Goal: Task Accomplishment & Management: Complete application form

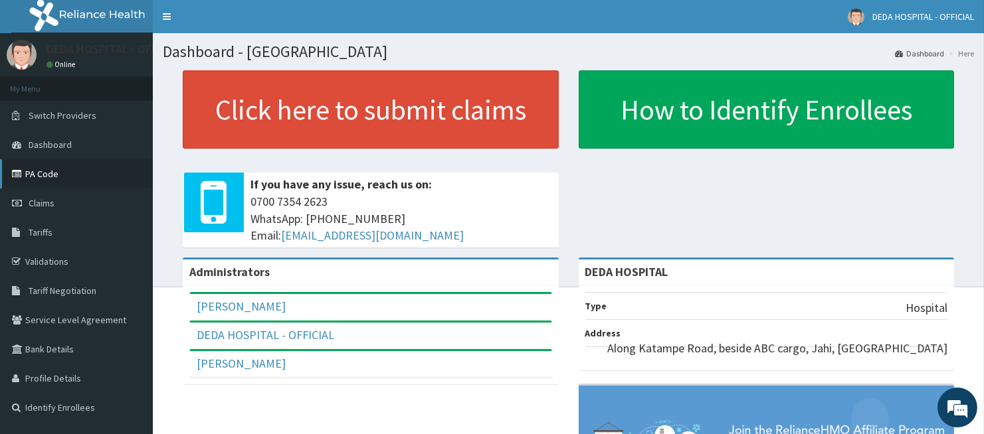
click at [43, 175] on link "PA Code" at bounding box center [76, 173] width 153 height 29
click at [52, 198] on span "Claims" at bounding box center [42, 203] width 26 height 12
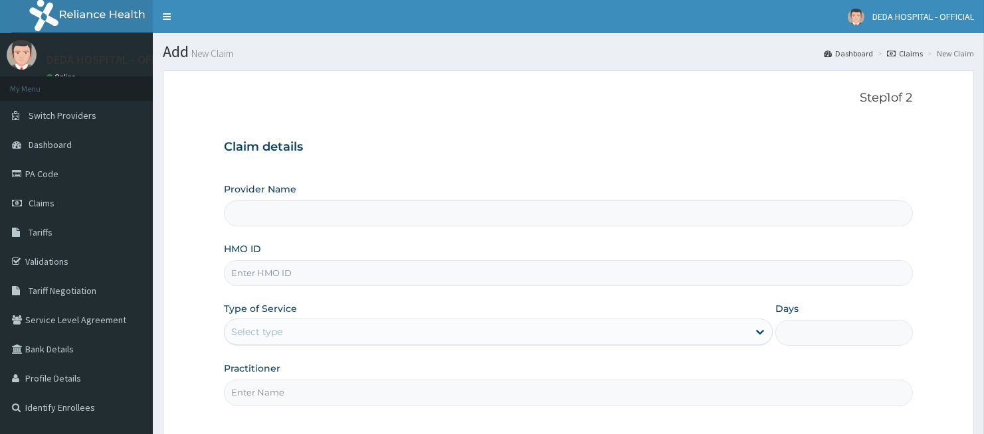
type input "DEDA HOSPITAL"
click at [260, 268] on input "HMO ID" at bounding box center [568, 273] width 688 height 26
paste input "GKE/10002/C"
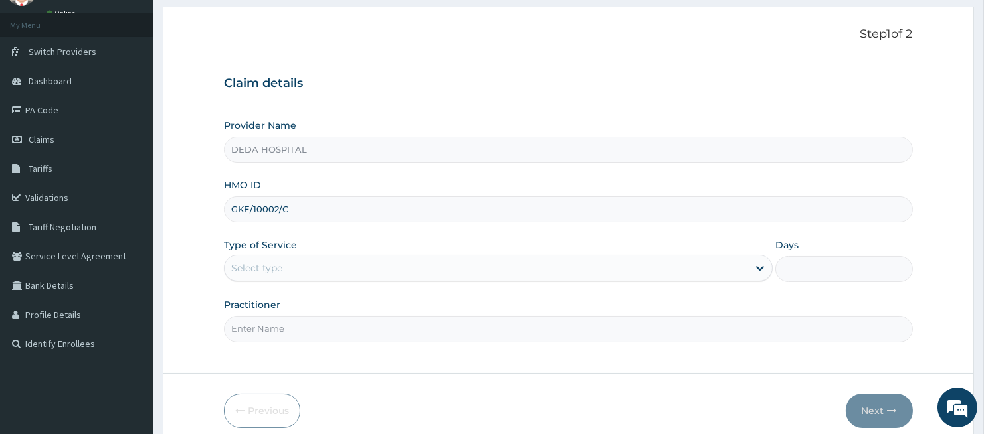
scroll to position [122, 0]
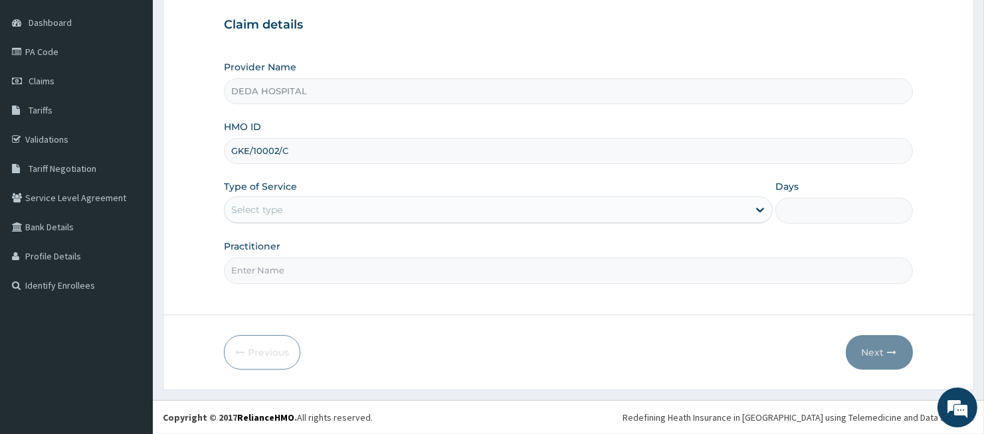
type input "GKE/10002/C"
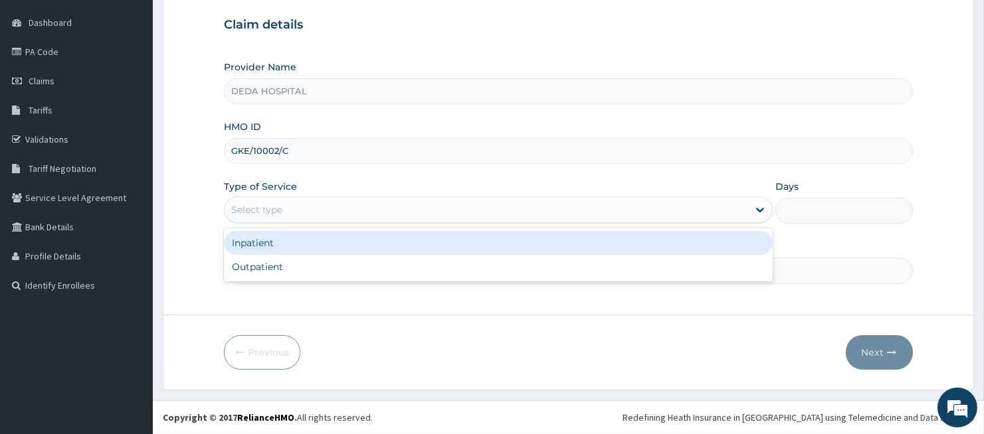
click at [284, 211] on div "Select type" at bounding box center [486, 209] width 523 height 21
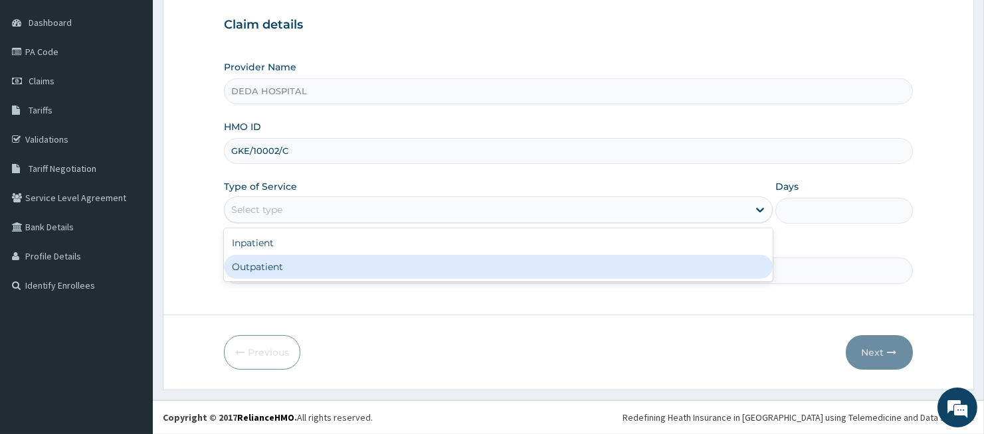
click at [268, 260] on div "Outpatient" at bounding box center [498, 267] width 549 height 24
type input "1"
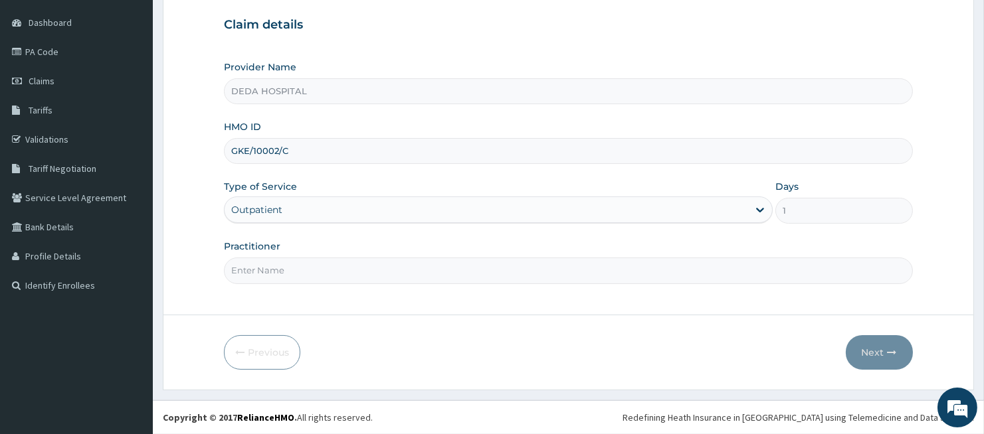
click at [264, 276] on input "Practitioner" at bounding box center [568, 271] width 688 height 26
type input "DR. RACHEL"
click at [888, 357] on button "Next" at bounding box center [879, 352] width 67 height 35
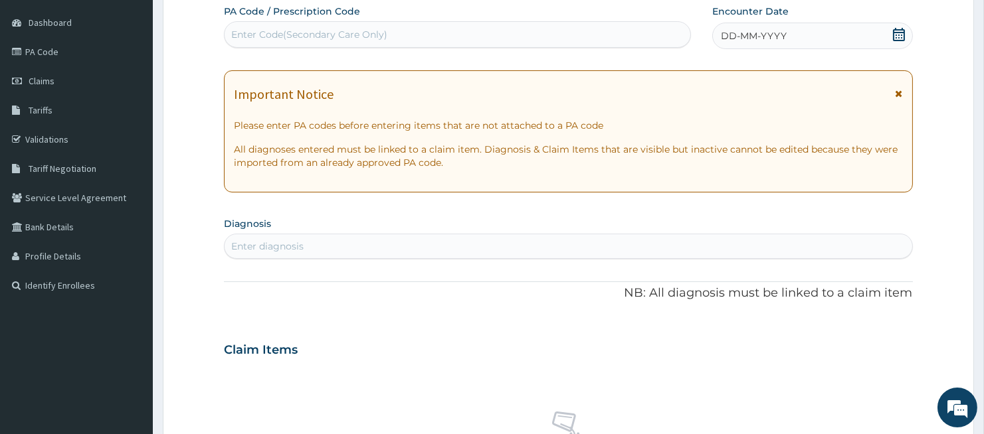
click at [290, 43] on div "Enter Code(Secondary Care Only)" at bounding box center [458, 34] width 466 height 21
paste input "PA/3D552F"
type input "PA/3D552F"
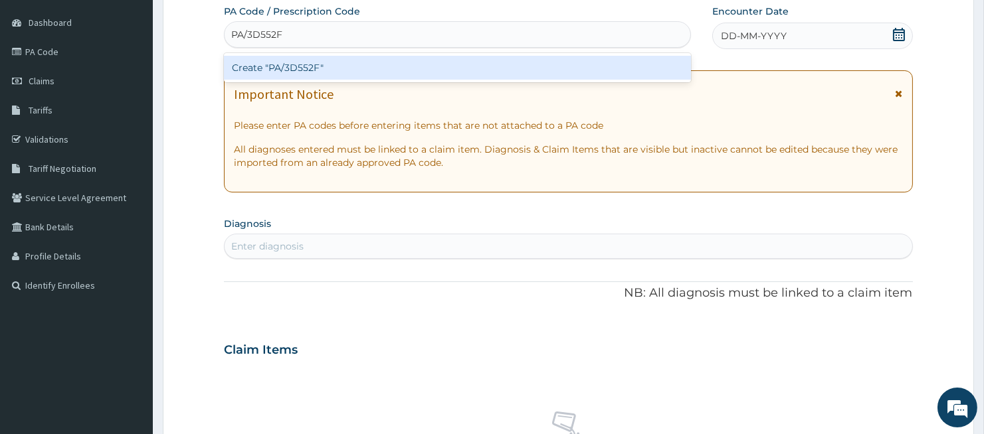
click at [283, 69] on div "Create "PA/3D552F"" at bounding box center [457, 68] width 467 height 24
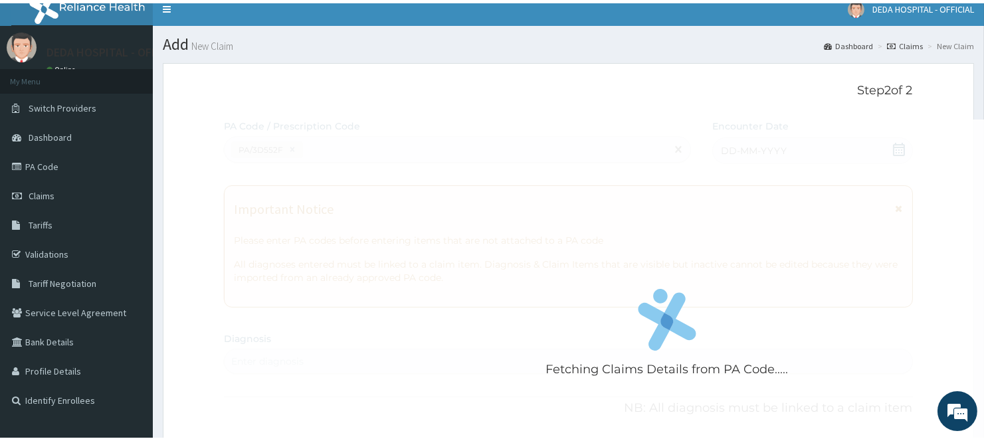
scroll to position [0, 0]
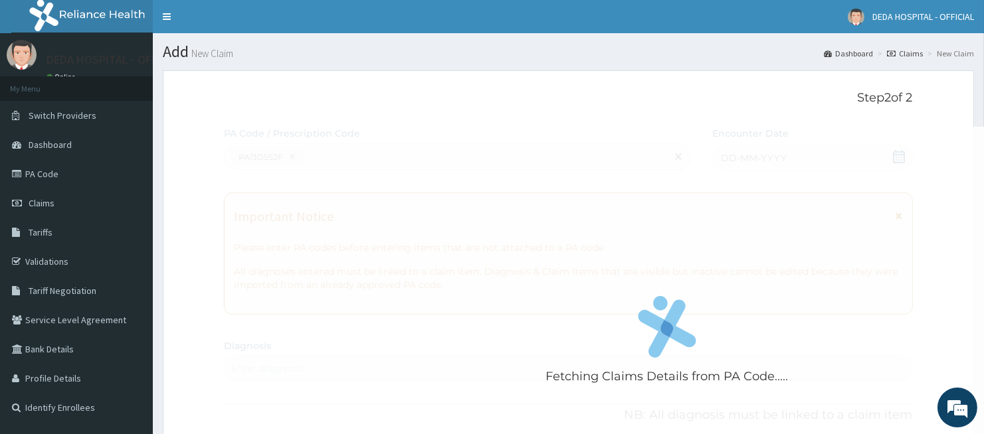
click at [273, 151] on div "Fetching Claims Details from PA Code....." at bounding box center [666, 344] width 885 height 434
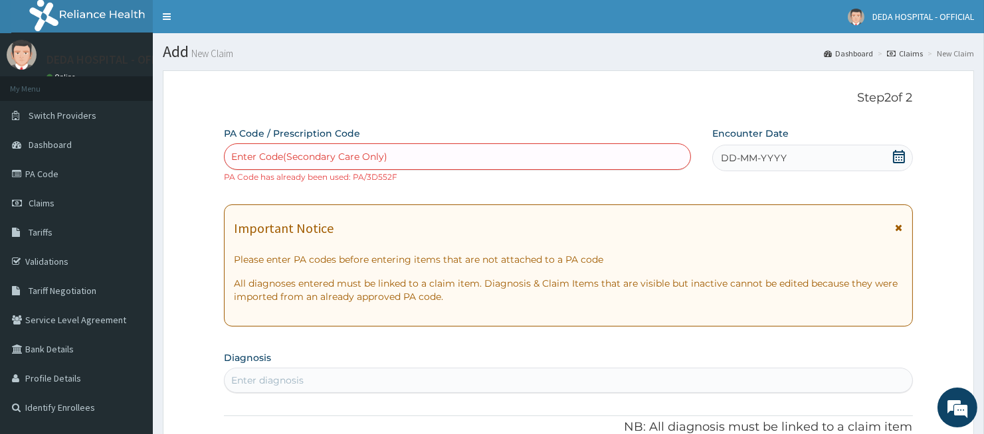
click at [306, 166] on div "Enter Code(Secondary Care Only)" at bounding box center [458, 156] width 466 height 21
paste input "PA/3D552F"
type input "PA/3D552F"
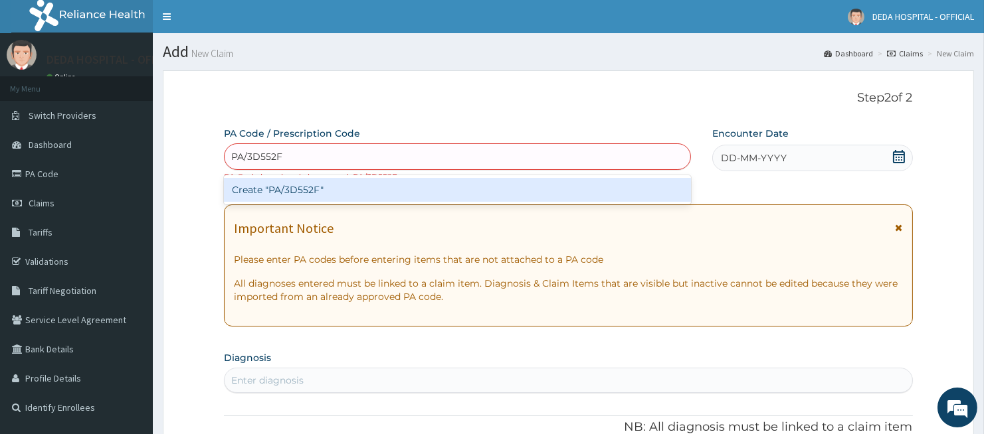
click at [302, 183] on div "Create "PA/3D552F"" at bounding box center [457, 190] width 467 height 24
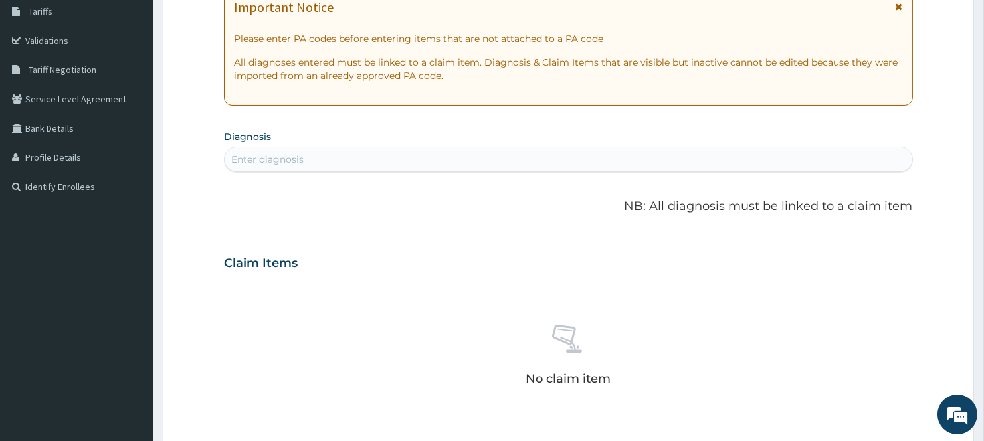
scroll to position [516, 0]
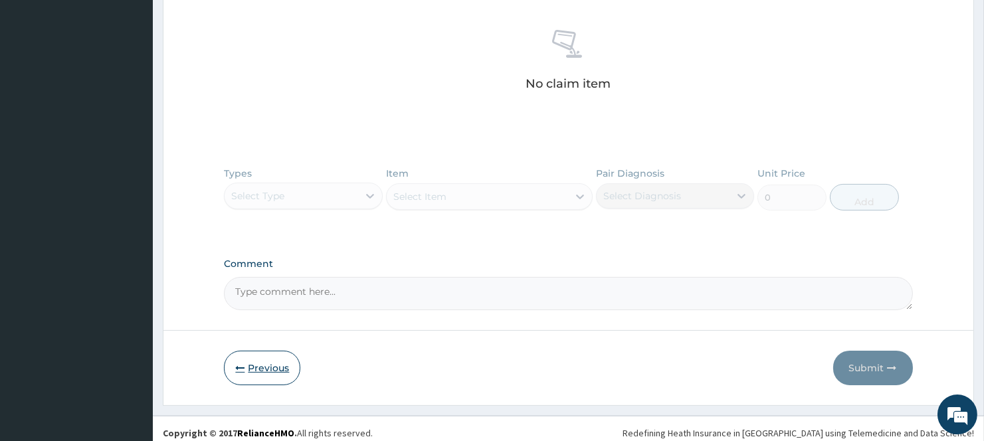
click at [267, 364] on button "Previous" at bounding box center [262, 368] width 76 height 35
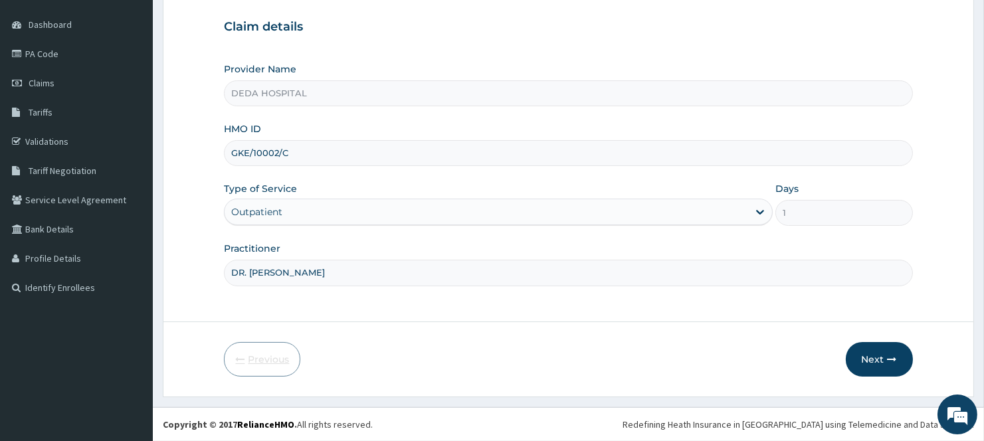
scroll to position [120, 0]
drag, startPoint x: 231, startPoint y: 148, endPoint x: 344, endPoint y: 166, distance: 114.3
click at [344, 166] on input "GKE/10002/C" at bounding box center [568, 153] width 688 height 26
paste input "API/10007/A"
type input "API/10007/A"
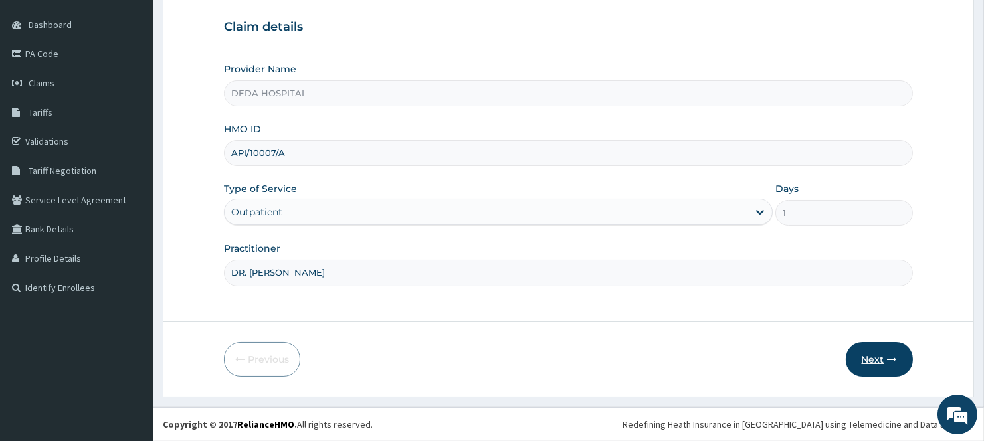
click at [884, 353] on button "Next" at bounding box center [879, 359] width 67 height 35
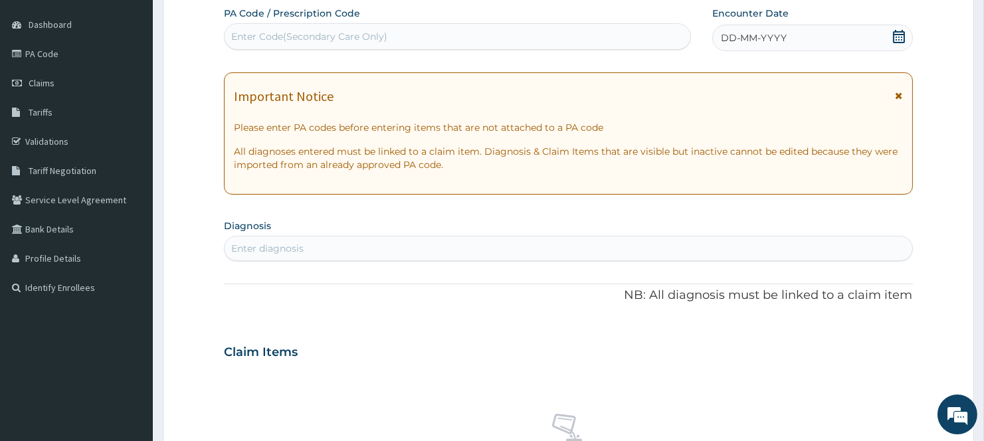
click at [282, 35] on div "Enter Code(Secondary Care Only)" at bounding box center [309, 36] width 156 height 13
paste input "PA/CBC206"
type input "PA/CBC206"
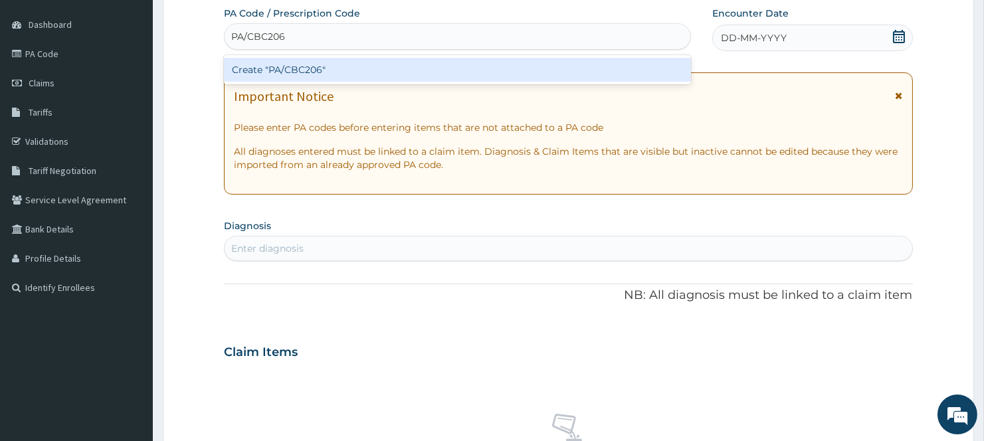
click at [266, 58] on div "Create "PA/CBC206"" at bounding box center [457, 70] width 467 height 24
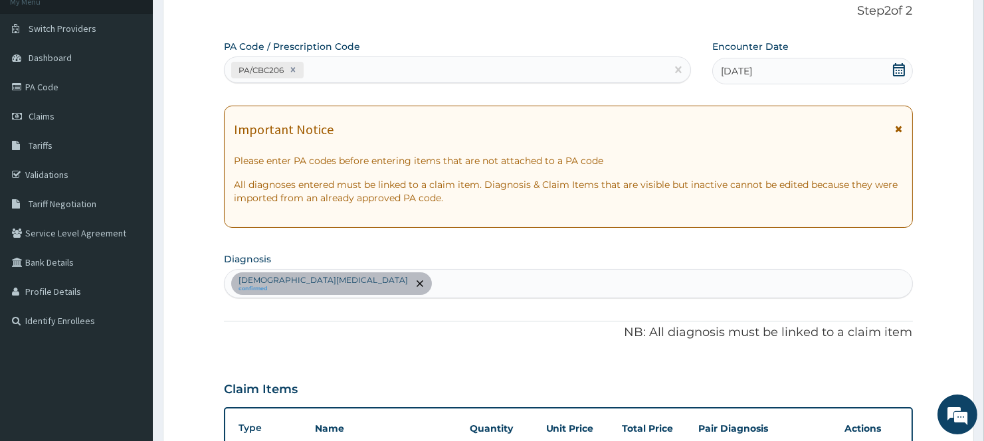
scroll to position [0, 0]
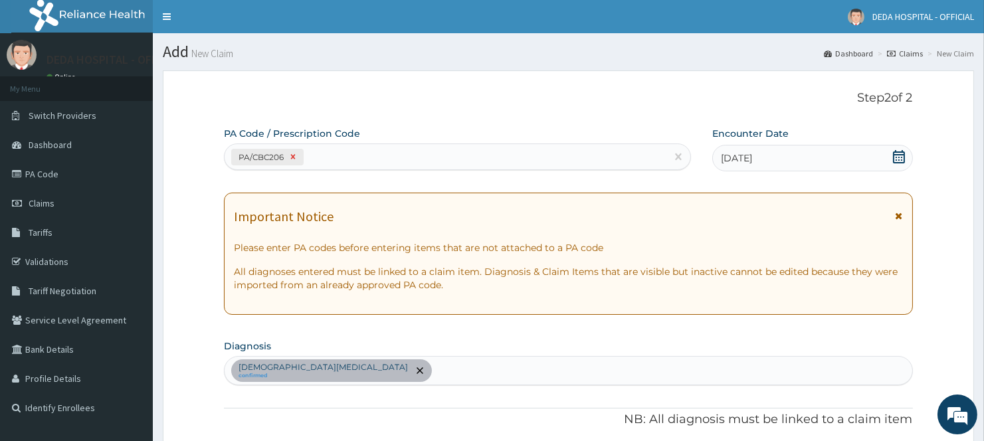
click at [294, 159] on icon at bounding box center [292, 156] width 9 height 9
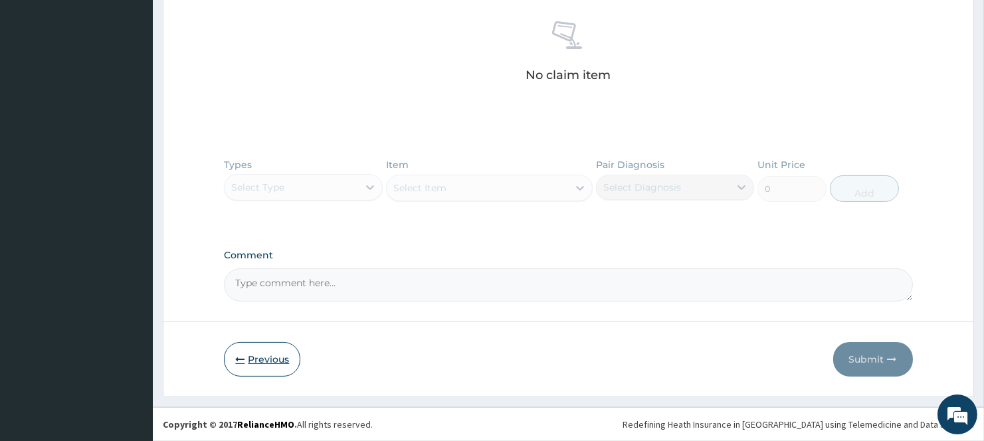
click at [259, 349] on button "Previous" at bounding box center [262, 359] width 76 height 35
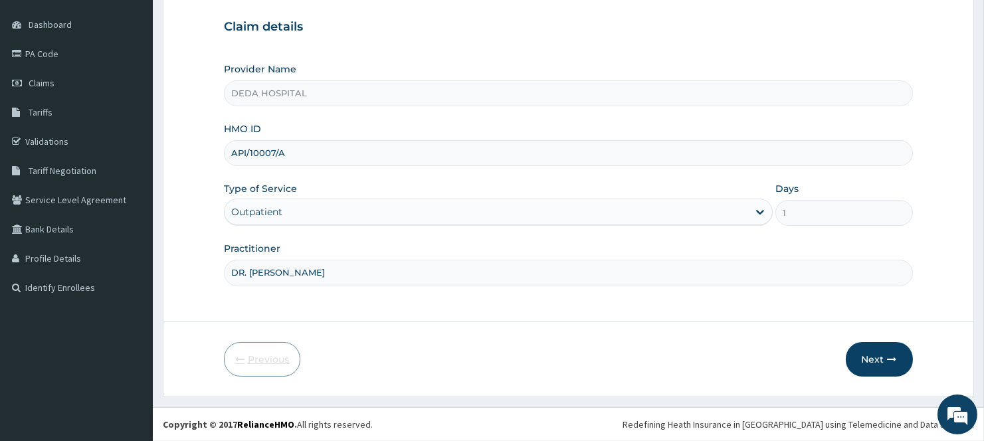
scroll to position [120, 0]
drag, startPoint x: 232, startPoint y: 153, endPoint x: 327, endPoint y: 151, distance: 94.3
click at [327, 151] on input "API/10007/A" at bounding box center [568, 153] width 688 height 26
paste input "CEU/10004/B"
type input "CEU/10004/B"
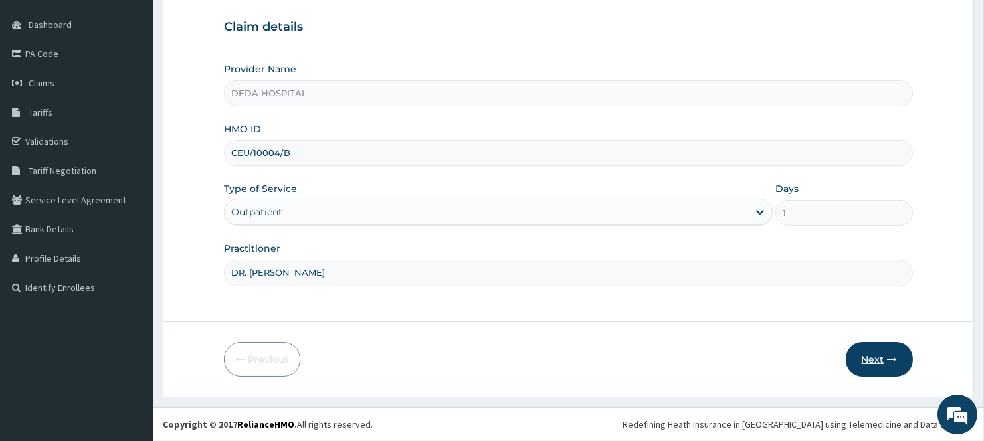
click at [877, 362] on button "Next" at bounding box center [879, 359] width 67 height 35
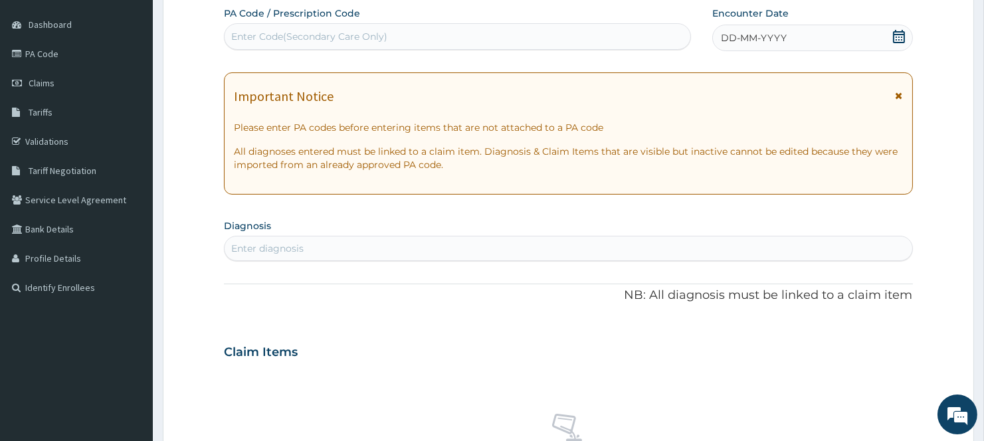
click at [258, 31] on div "Enter Code(Secondary Care Only)" at bounding box center [309, 36] width 156 height 13
paste input "PA/0DD8E0"
type input "PA/0DD8E0"
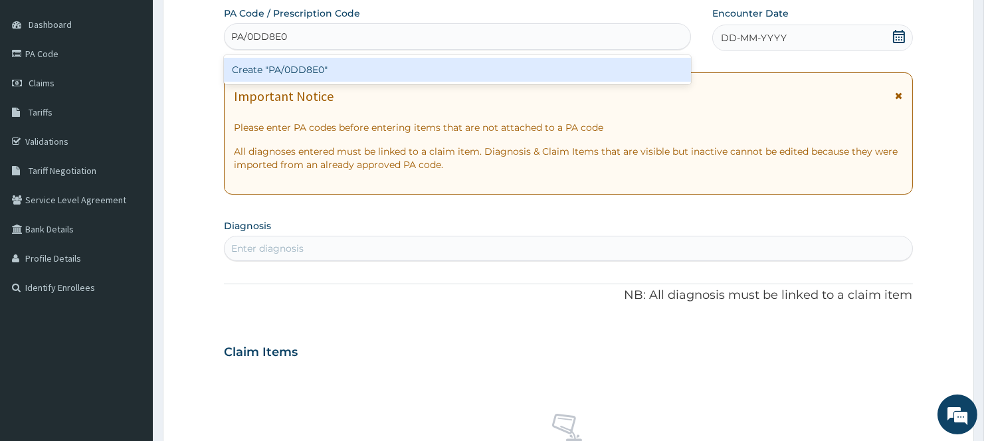
click at [323, 67] on div "Create "PA/0DD8E0"" at bounding box center [457, 70] width 467 height 24
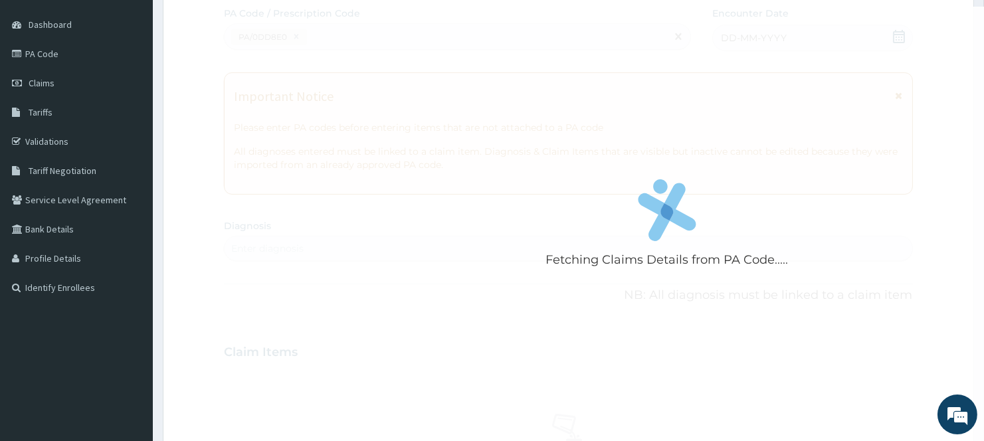
scroll to position [377, 0]
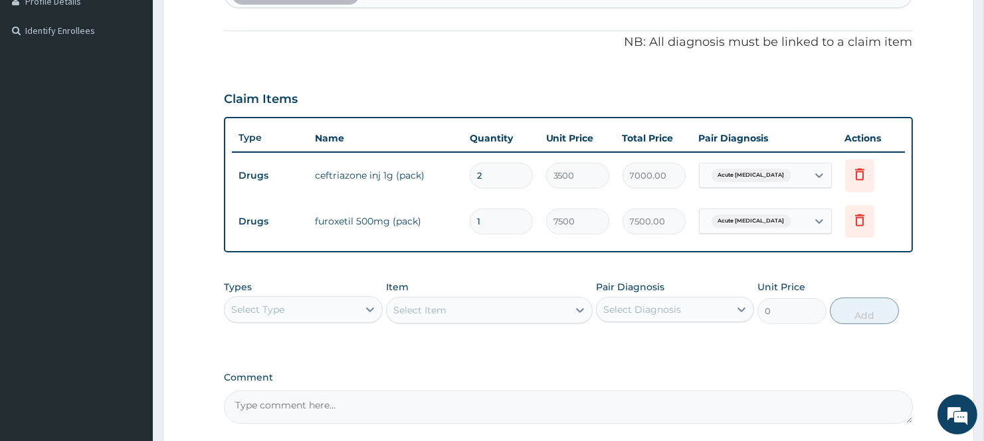
click at [860, 355] on div "PA Code / Prescription Code PA/0DD8E0 Encounter Date 24-09-2025 Important Notic…" at bounding box center [568, 87] width 688 height 674
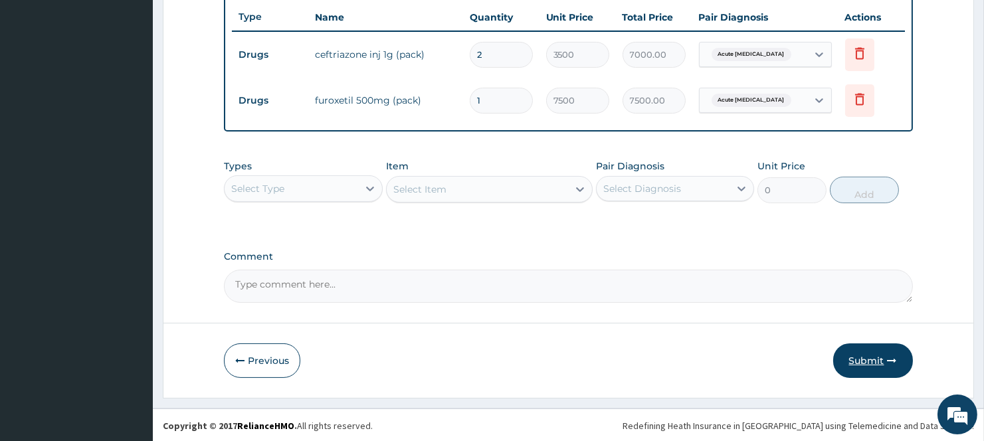
click at [881, 361] on button "Submit" at bounding box center [873, 360] width 80 height 35
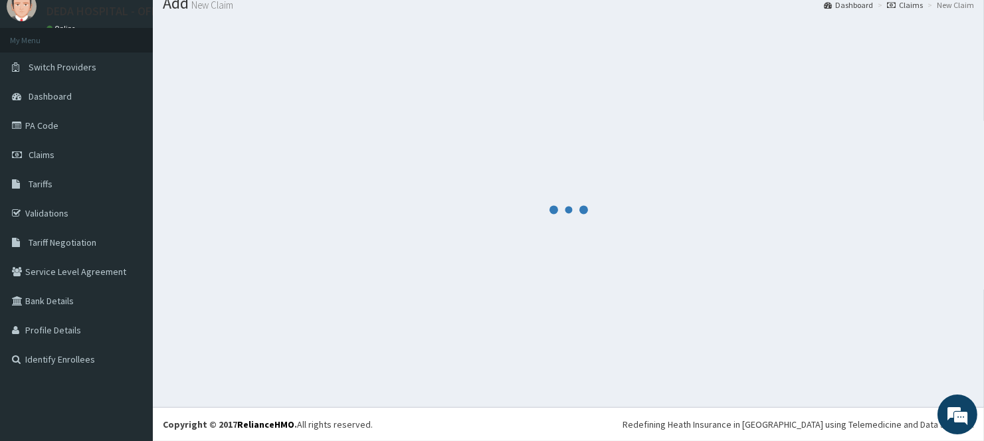
scroll to position [498, 0]
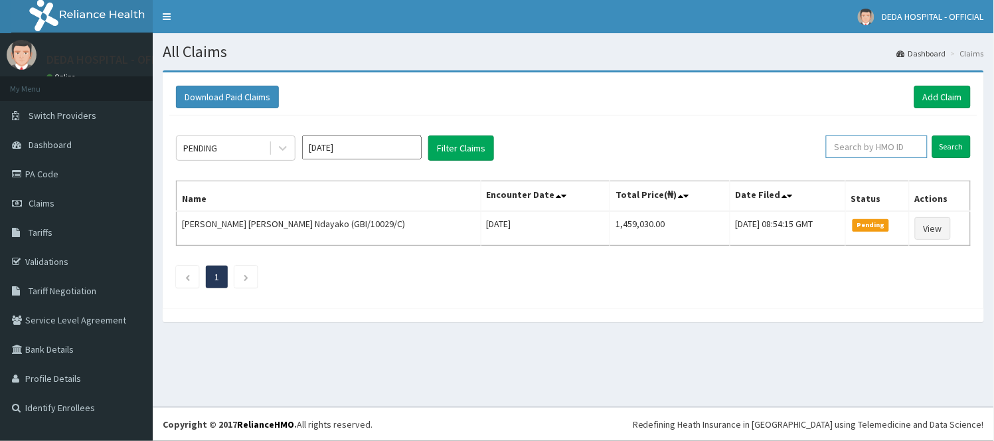
click at [867, 143] on input "text" at bounding box center [877, 146] width 102 height 23
paste input "GKE/10002/C"
click at [942, 146] on input "Search" at bounding box center [952, 146] width 39 height 23
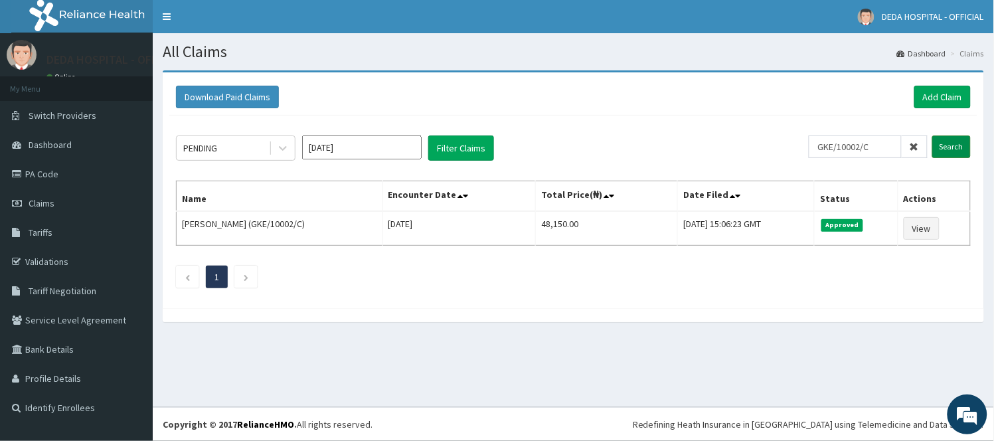
click at [944, 143] on input "Search" at bounding box center [952, 146] width 39 height 23
drag, startPoint x: 821, startPoint y: 146, endPoint x: 904, endPoint y: 143, distance: 83.1
click at [904, 143] on div "GKE/10002/C" at bounding box center [868, 146] width 119 height 23
paste input "CEU/10004/B"
type input "CEU/10004/B"
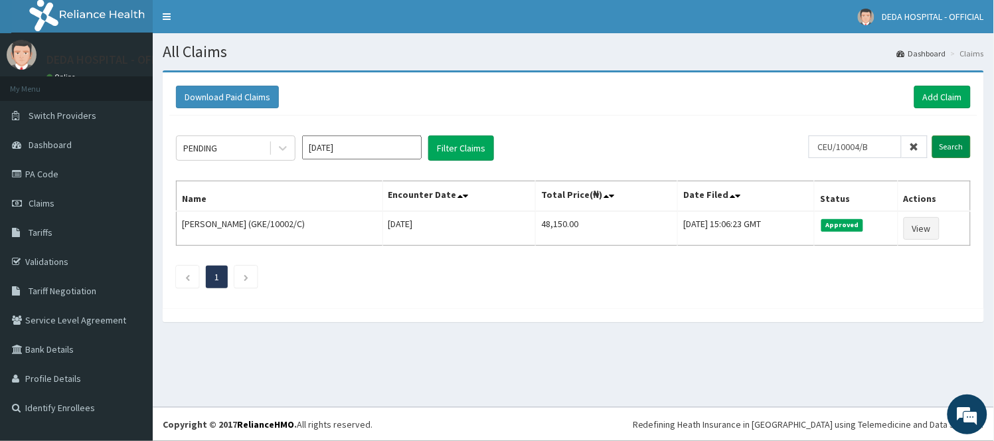
drag, startPoint x: 958, startPoint y: 146, endPoint x: 932, endPoint y: 147, distance: 25.9
click at [957, 146] on input "Search" at bounding box center [952, 146] width 39 height 23
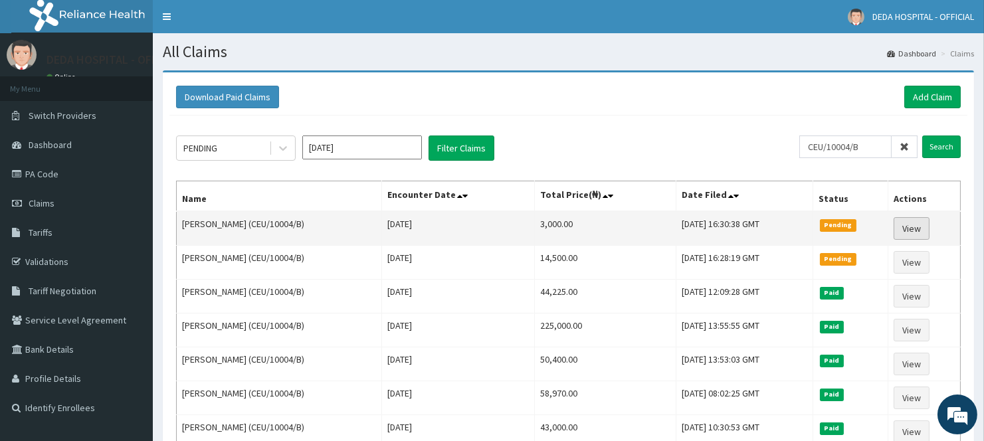
click at [914, 224] on link "View" at bounding box center [911, 228] width 36 height 23
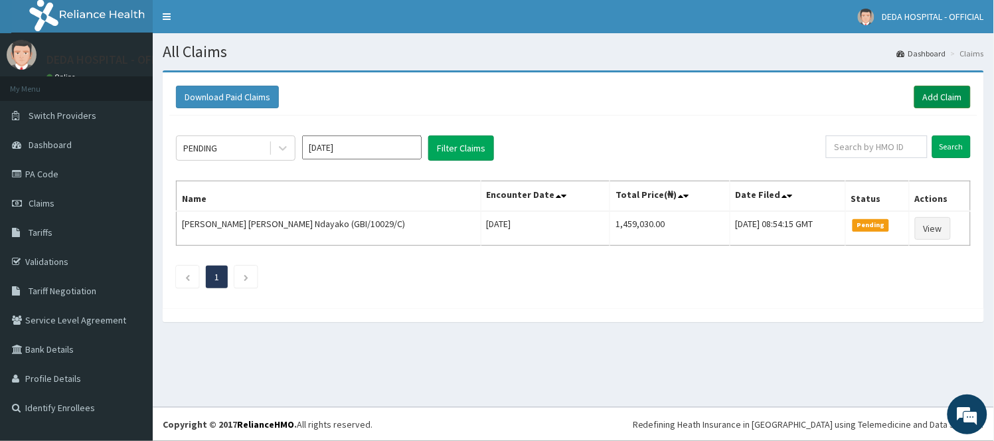
click at [946, 94] on link "Add Claim" at bounding box center [943, 97] width 56 height 23
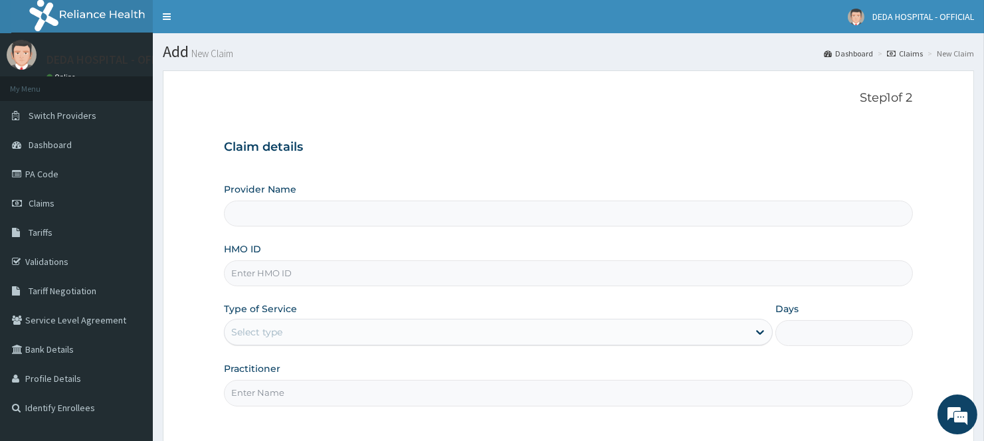
click at [279, 276] on input "HMO ID" at bounding box center [568, 273] width 688 height 26
paste input "CEU/10004/B"
type input "CEU/10004/B"
type input "DEDA HOSPITAL"
type input "CEU/10004/B"
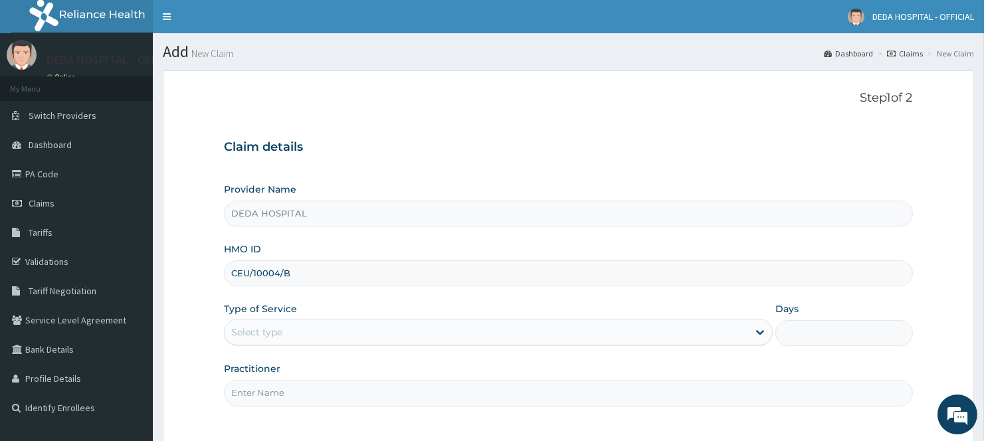
click at [298, 336] on div "Select type" at bounding box center [486, 331] width 523 height 21
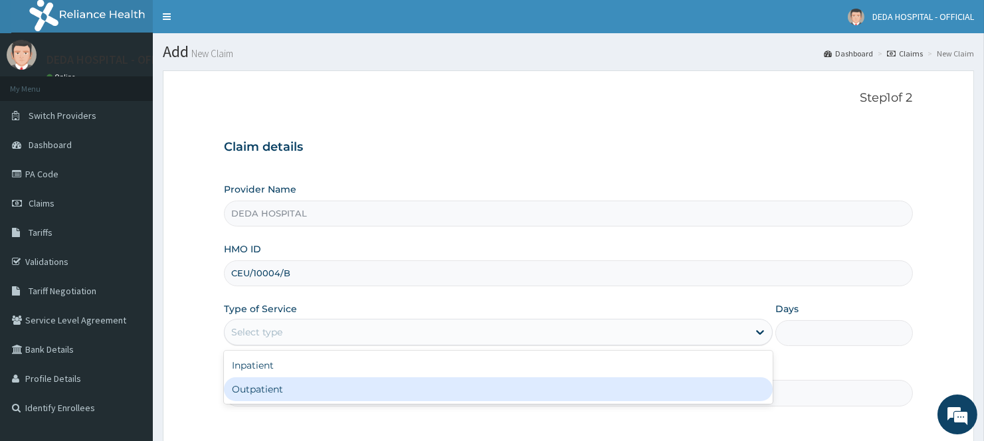
click at [294, 395] on div "Outpatient" at bounding box center [498, 389] width 549 height 24
type input "1"
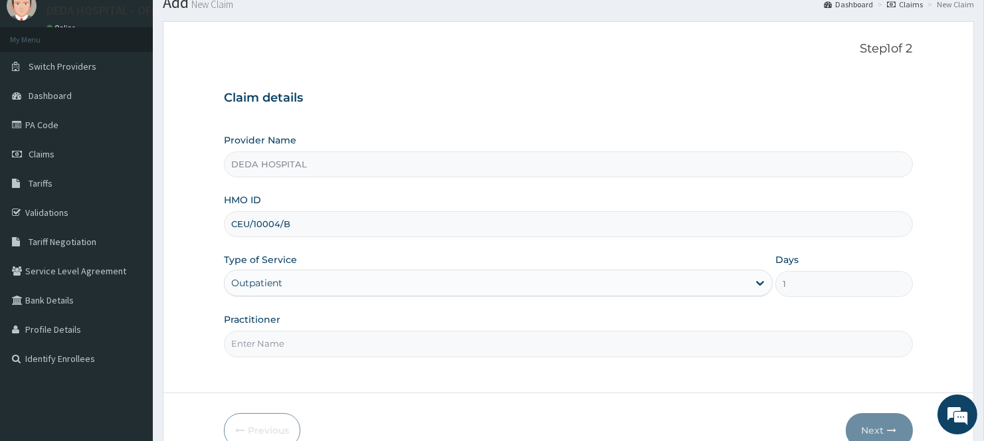
scroll to position [120, 0]
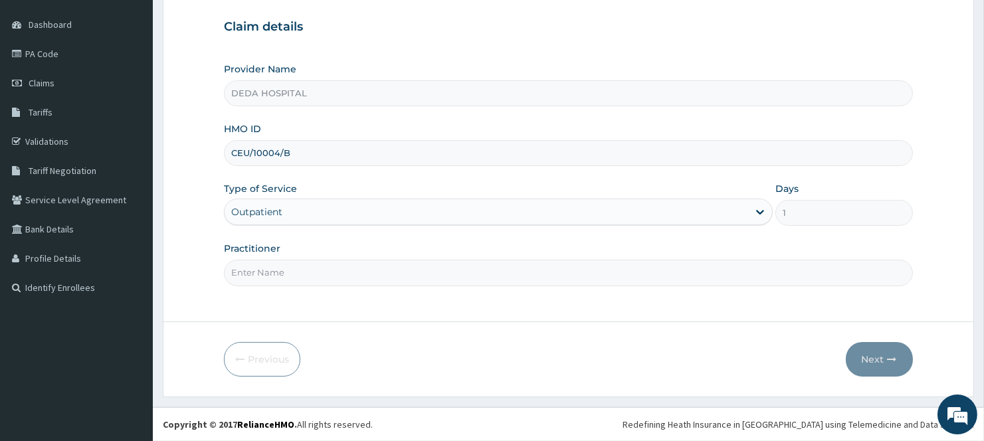
click at [334, 280] on input "Practitioner" at bounding box center [568, 273] width 688 height 26
type input "DR. SEUN"
click at [867, 356] on button "Next" at bounding box center [879, 359] width 67 height 35
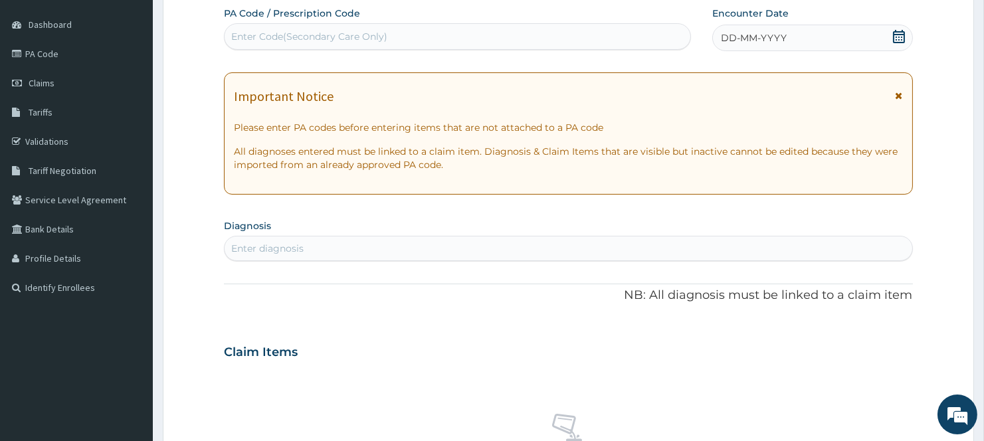
click at [290, 32] on div "Enter Code(Secondary Care Only)" at bounding box center [309, 36] width 156 height 13
paste input "PA/115EB8"
type input "PA/115EB8"
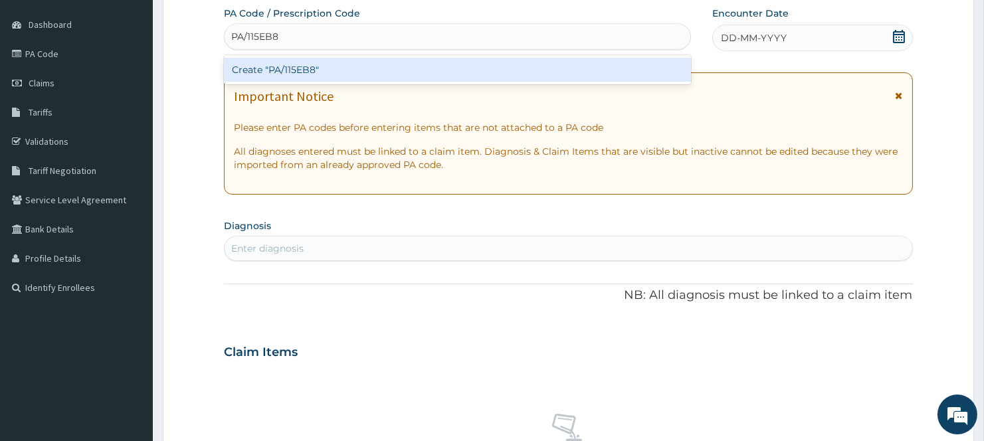
click at [280, 62] on div "Create "PA/115EB8"" at bounding box center [457, 70] width 467 height 24
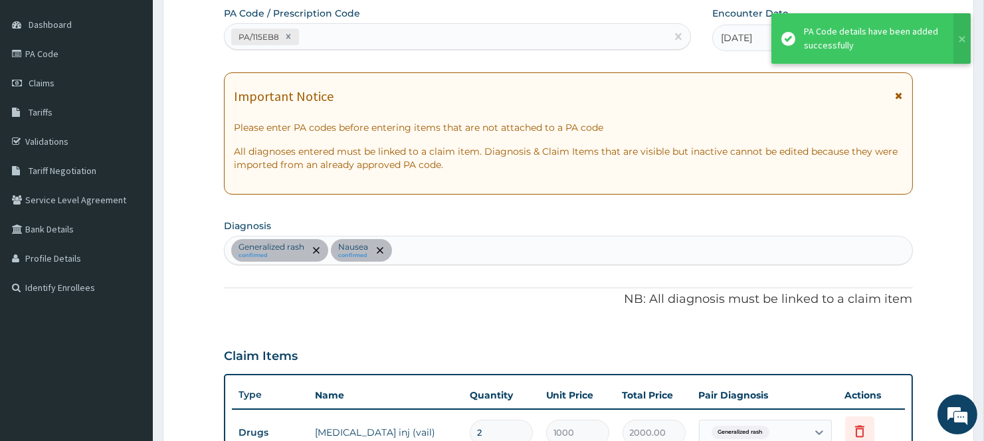
scroll to position [377, 0]
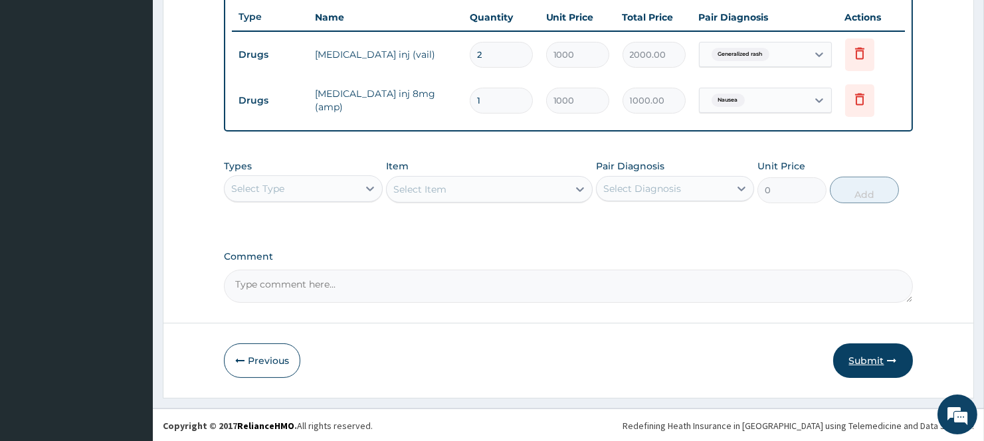
click at [877, 359] on button "Submit" at bounding box center [873, 360] width 80 height 35
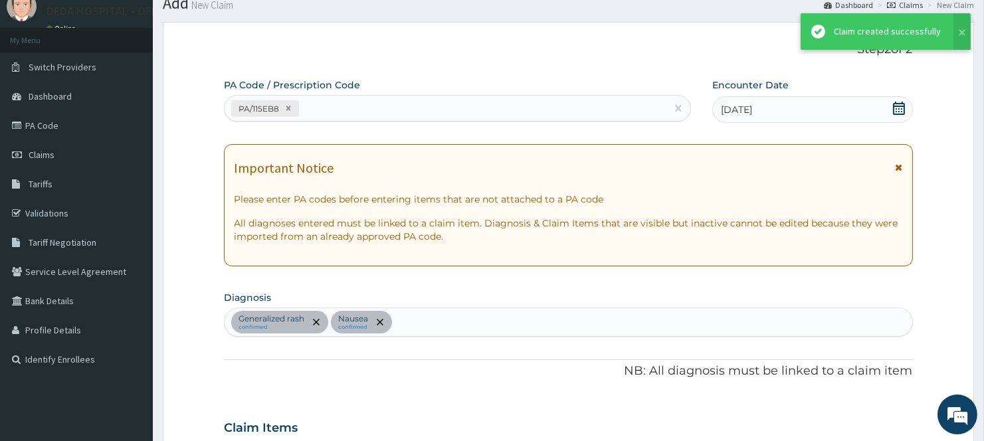
scroll to position [498, 0]
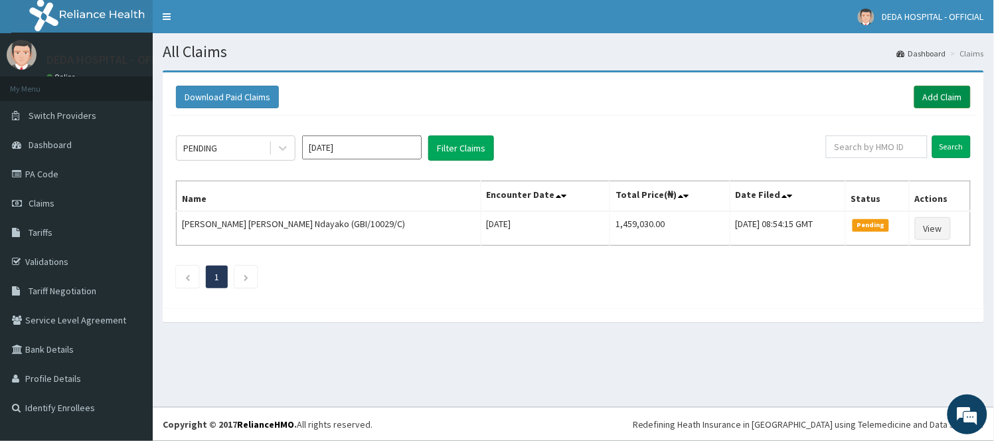
click at [937, 96] on link "Add Claim" at bounding box center [943, 97] width 56 height 23
click at [937, 97] on link "Add Claim" at bounding box center [943, 97] width 56 height 23
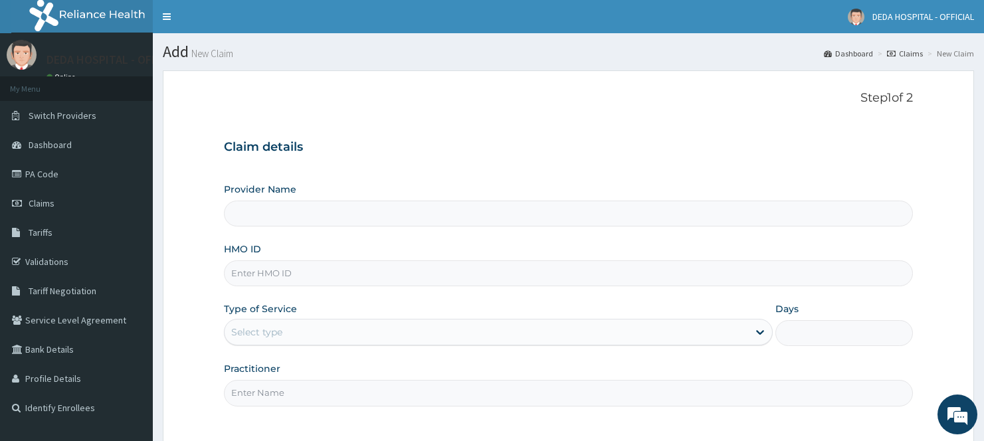
type input "DEDA HOSPITAL"
click at [363, 276] on input "HMO ID" at bounding box center [568, 273] width 688 height 26
paste input "TDN/10043/D"
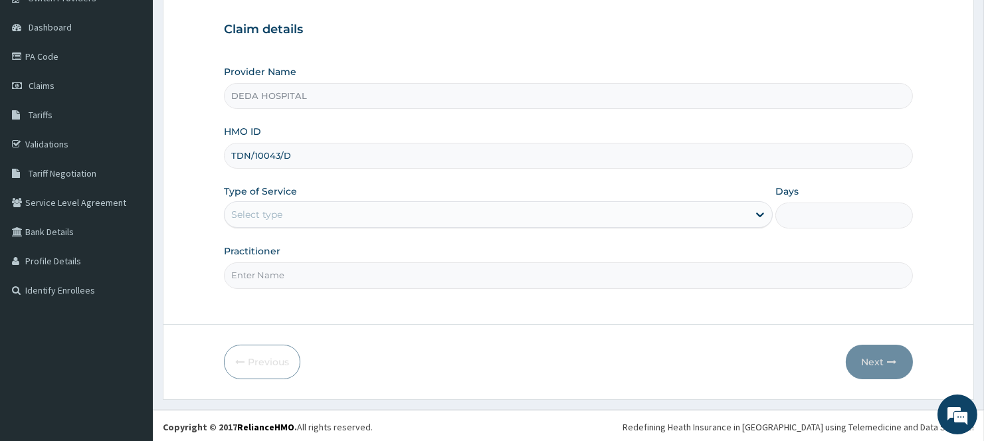
scroll to position [120, 0]
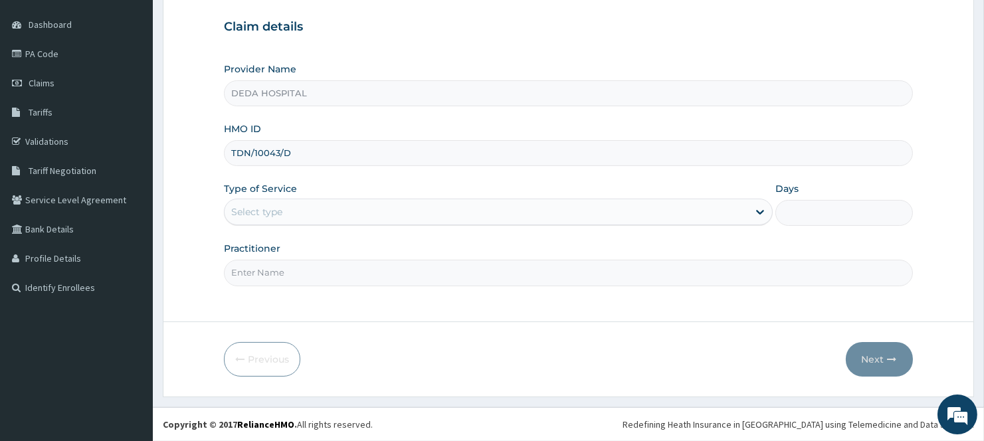
type input "TDN/10043/D"
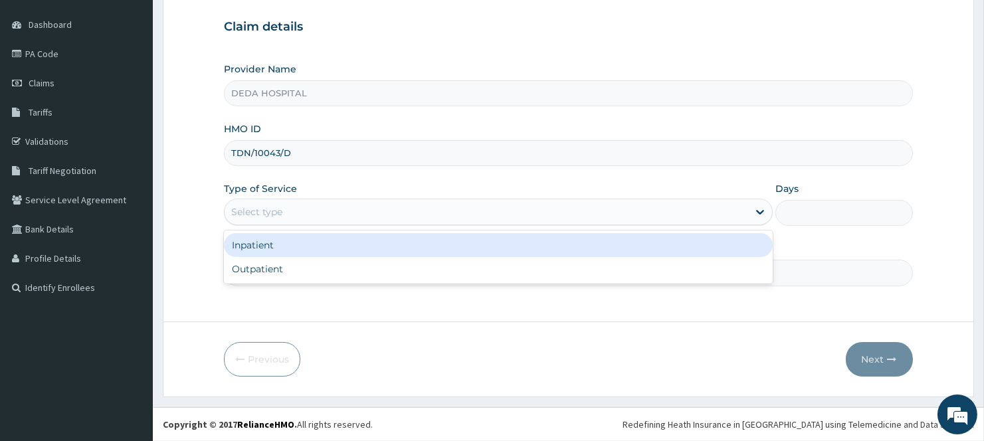
click at [244, 206] on div "Select type" at bounding box center [256, 211] width 51 height 13
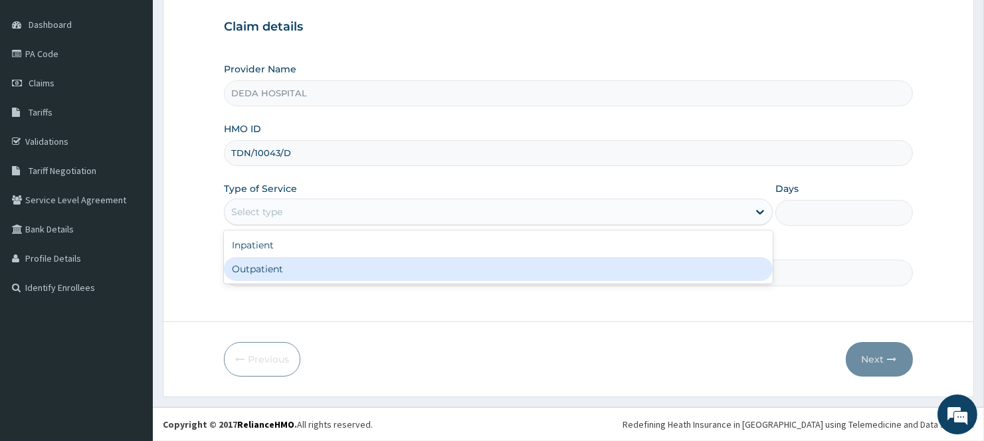
click at [256, 273] on div "Outpatient" at bounding box center [498, 269] width 549 height 24
type input "1"
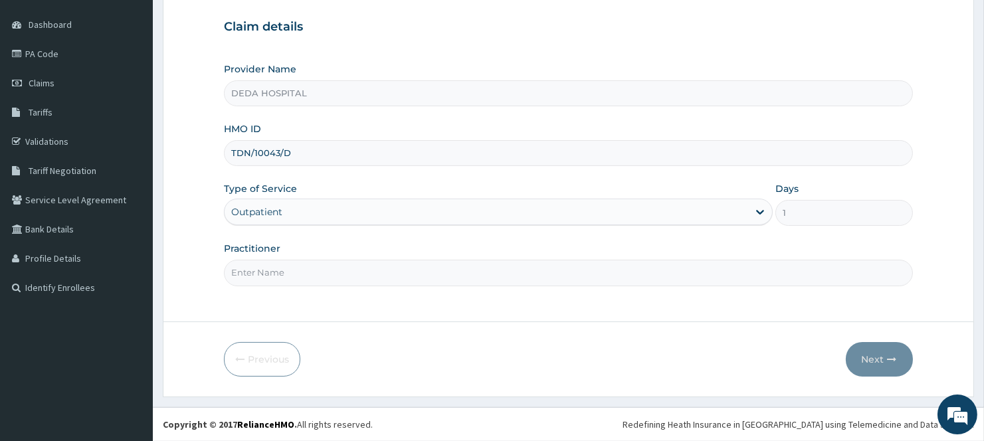
click at [279, 269] on input "Practitioner" at bounding box center [568, 273] width 688 height 26
type input "DR. SUBERU"
click at [865, 359] on button "Next" at bounding box center [879, 359] width 67 height 35
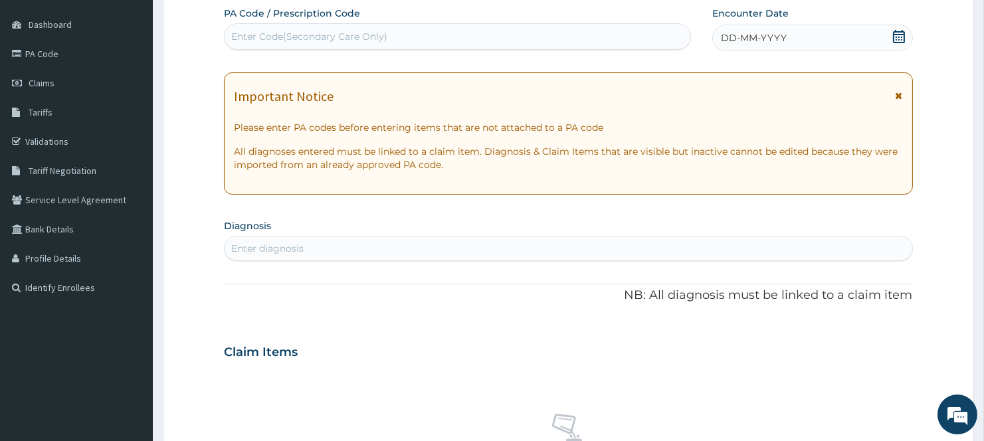
click at [255, 34] on div "Enter Code(Secondary Care Only)" at bounding box center [309, 36] width 156 height 13
paste input "PA/CCA8A7"
type input "PA/CCA8A7"
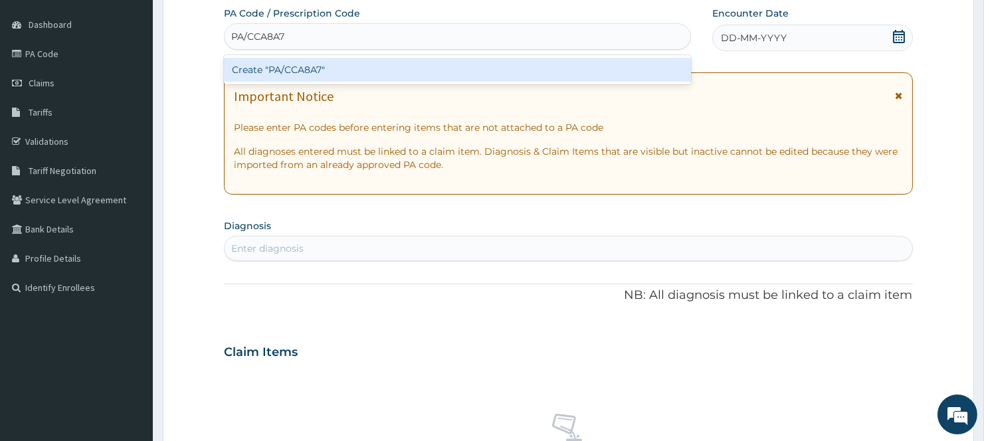
click at [262, 68] on div "Create "PA/CCA8A7"" at bounding box center [457, 70] width 467 height 24
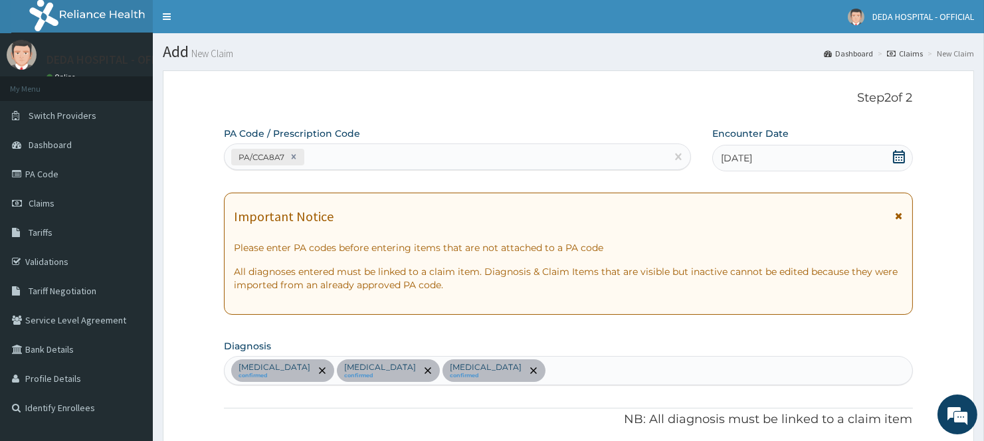
click at [367, 151] on div "PA/CCA8A7" at bounding box center [446, 157] width 442 height 22
paste input "PA/699C96"
type input "PA/699C96"
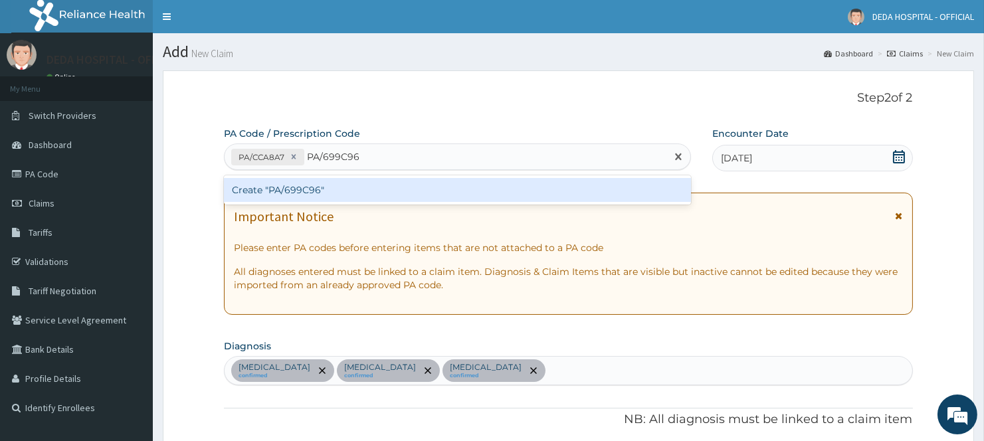
click at [360, 188] on div "Create "PA/699C96"" at bounding box center [457, 190] width 467 height 24
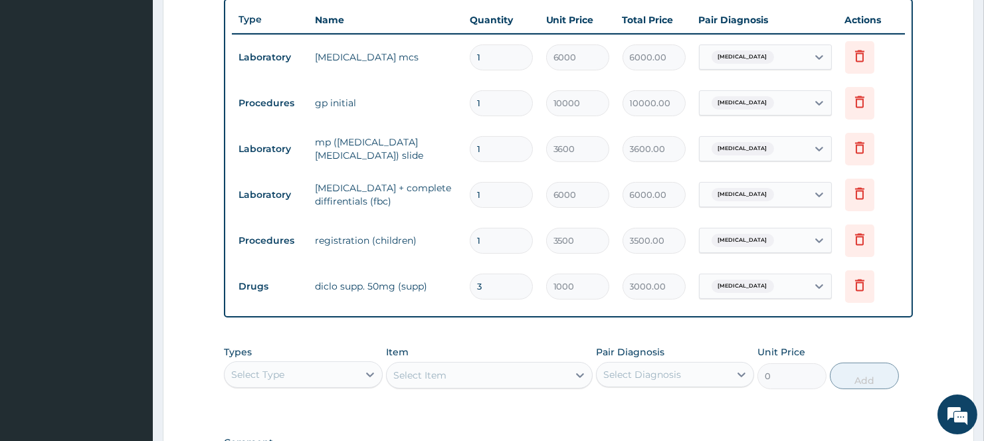
scroll to position [462, 0]
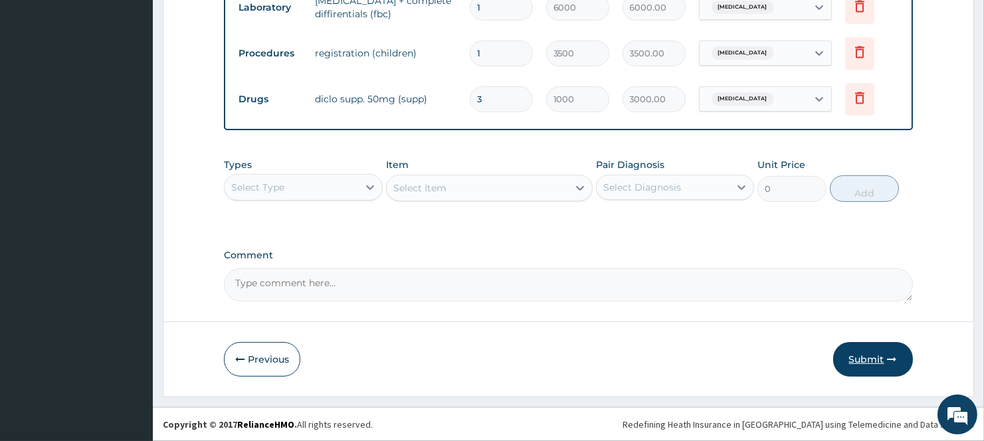
click at [859, 360] on button "Submit" at bounding box center [873, 359] width 80 height 35
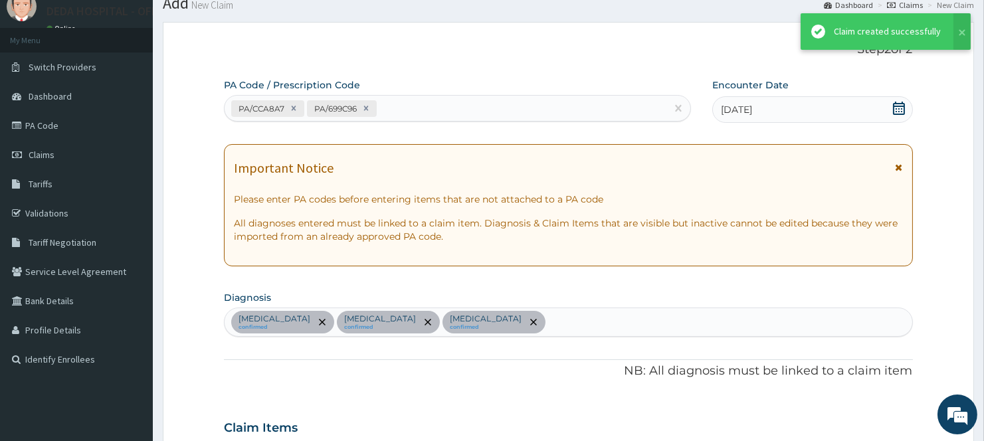
scroll to position [683, 0]
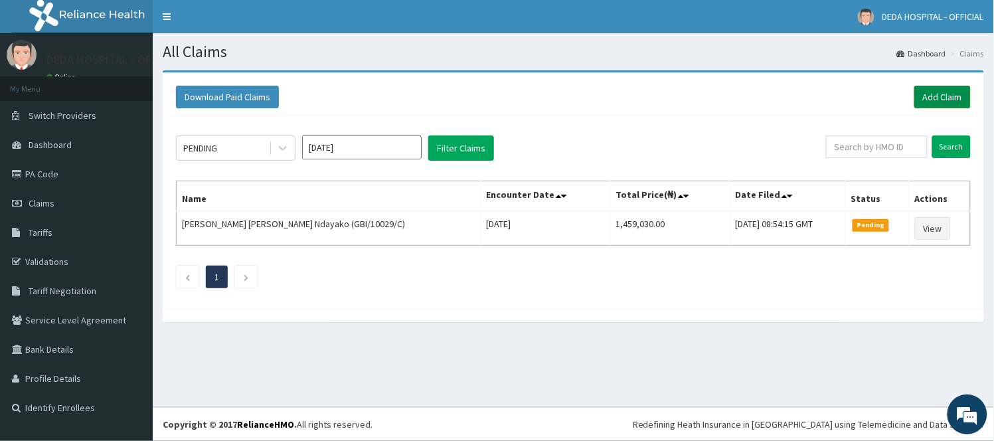
click at [947, 93] on link "Add Claim" at bounding box center [943, 97] width 56 height 23
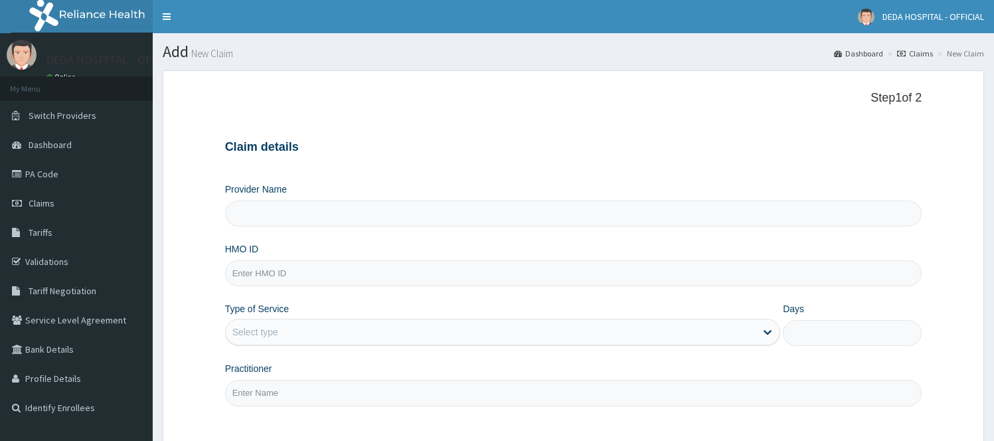
type input "DEDA HOSPITAL"
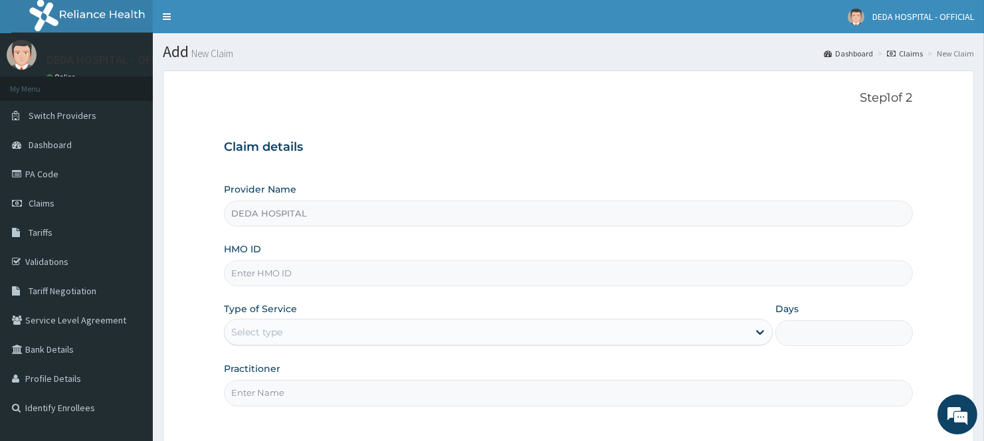
click at [248, 276] on input "HMO ID" at bounding box center [568, 273] width 688 height 26
paste input "GAC/10004/B"
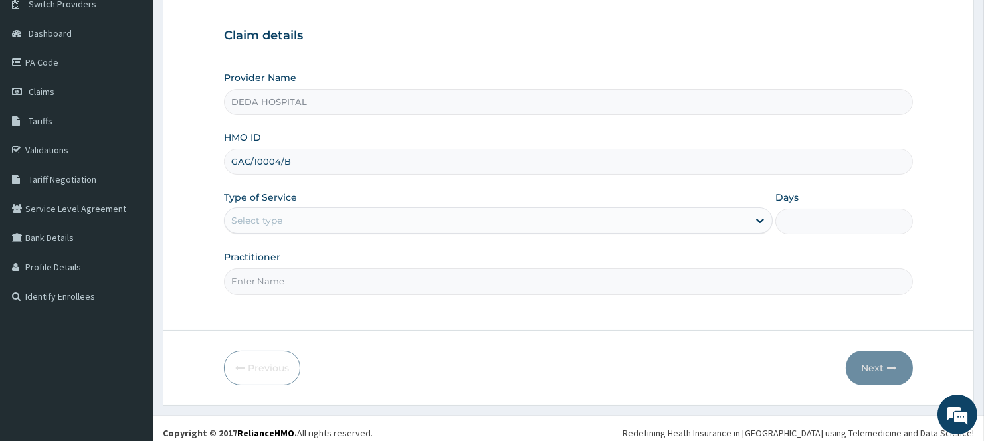
scroll to position [120, 0]
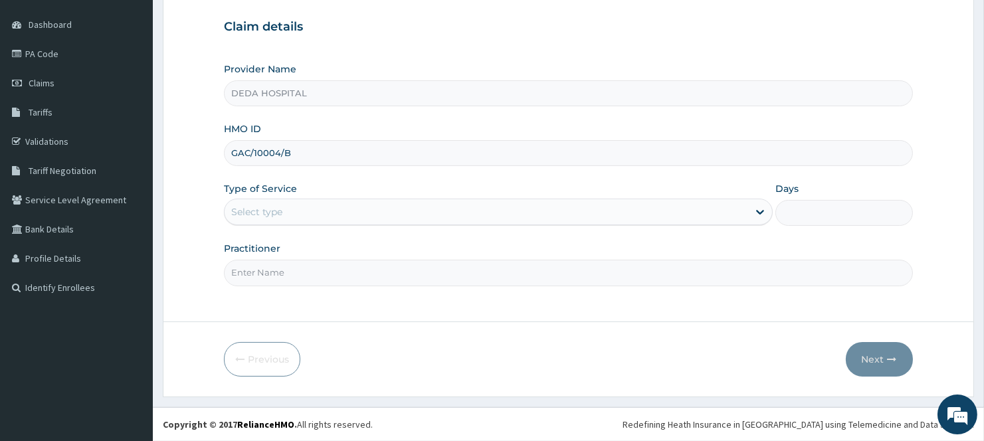
type input "GAC/10004/B"
click at [313, 223] on div "Select type" at bounding box center [486, 211] width 523 height 21
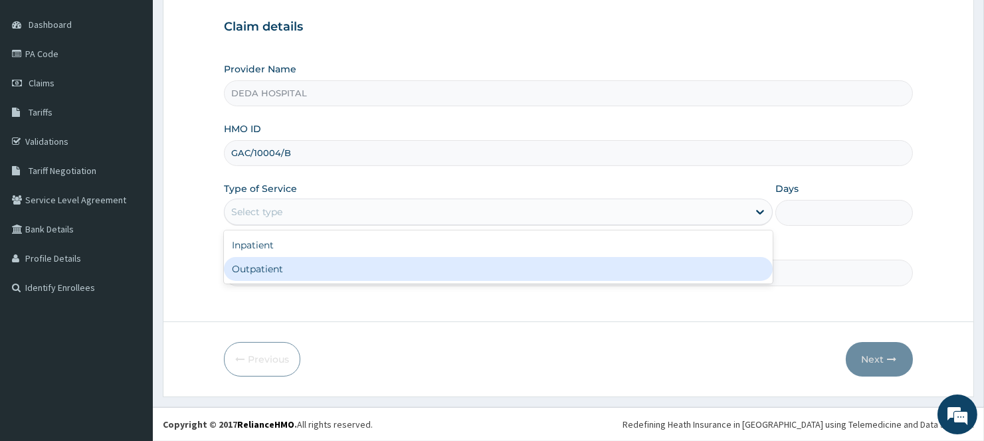
scroll to position [0, 0]
click at [292, 274] on div "Outpatient" at bounding box center [498, 269] width 549 height 24
type input "1"
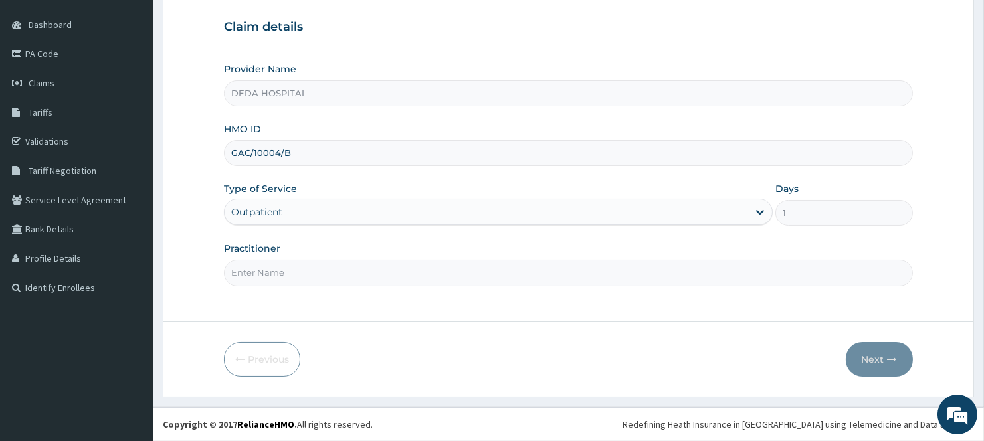
click at [256, 290] on div "Step 1 of 2 Claim details Provider Name DEDA HOSPITAL HMO ID GAC/10004/B Type o…" at bounding box center [568, 136] width 688 height 331
click at [283, 280] on input "Practitioner" at bounding box center [568, 273] width 688 height 26
type input "DR. ONUH"
click at [875, 371] on button "Next" at bounding box center [879, 359] width 67 height 35
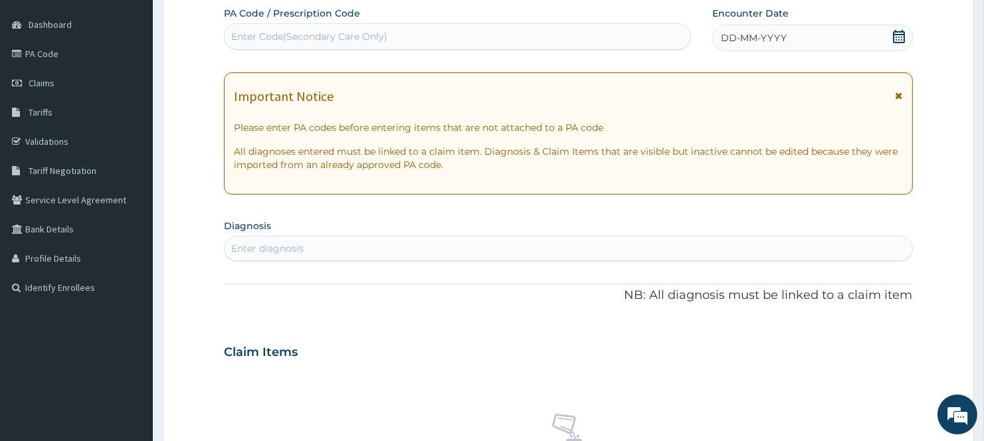
click at [264, 47] on div "Enter Code(Secondary Care Only)" at bounding box center [458, 36] width 466 height 21
paste input "PA/402088"
type input "PA/402088"
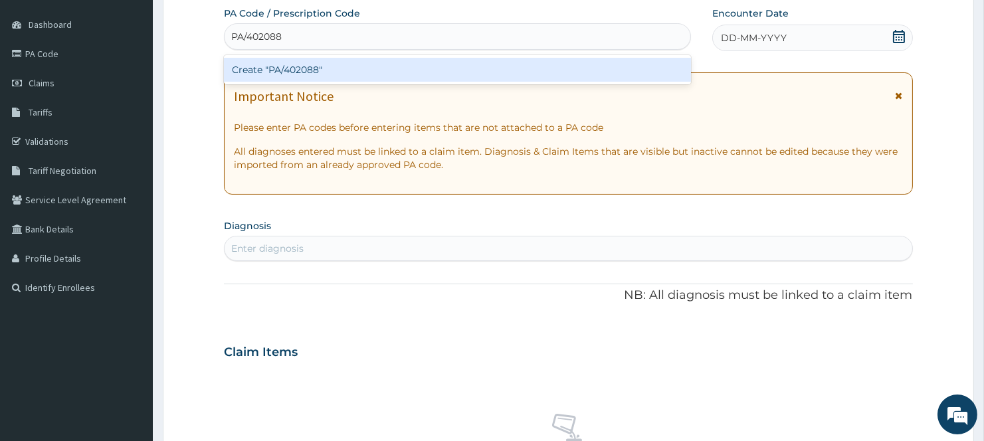
click at [264, 60] on div "Create "PA/402088"" at bounding box center [457, 70] width 467 height 24
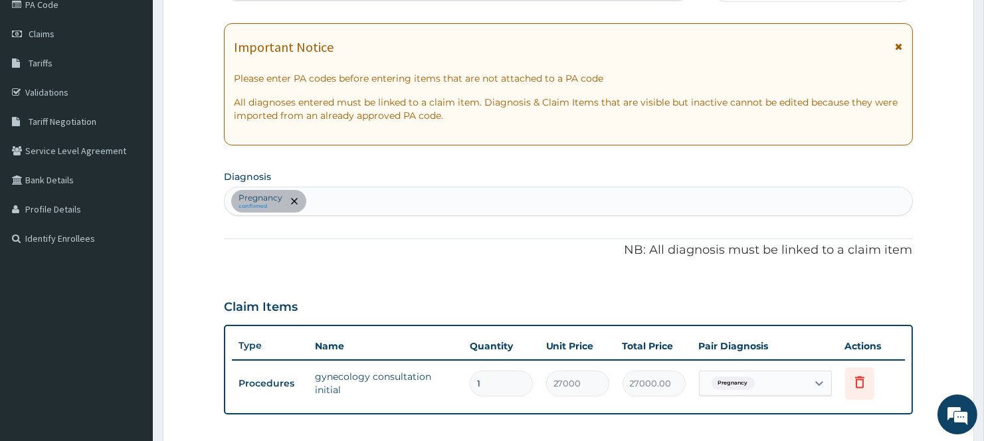
scroll to position [271, 0]
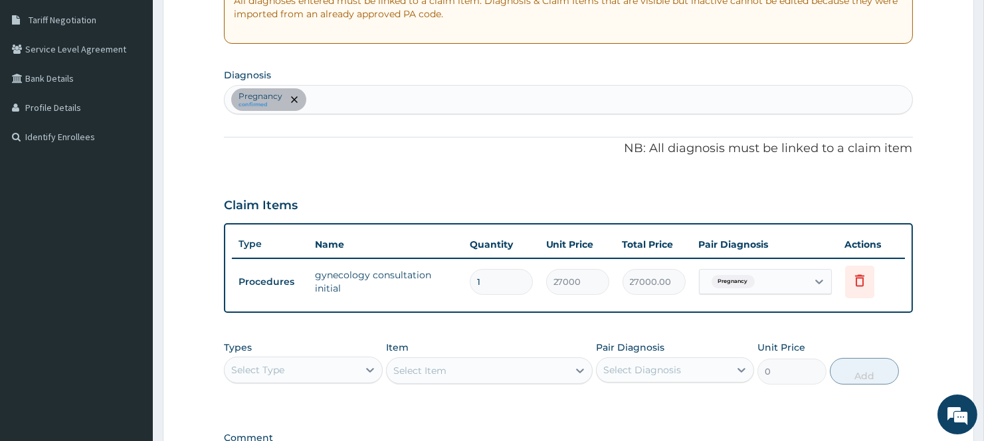
click at [721, 408] on div "Types Select Type Item Select Item Pair Diagnosis Select Diagnosis Unit Price 0…" at bounding box center [568, 372] width 688 height 77
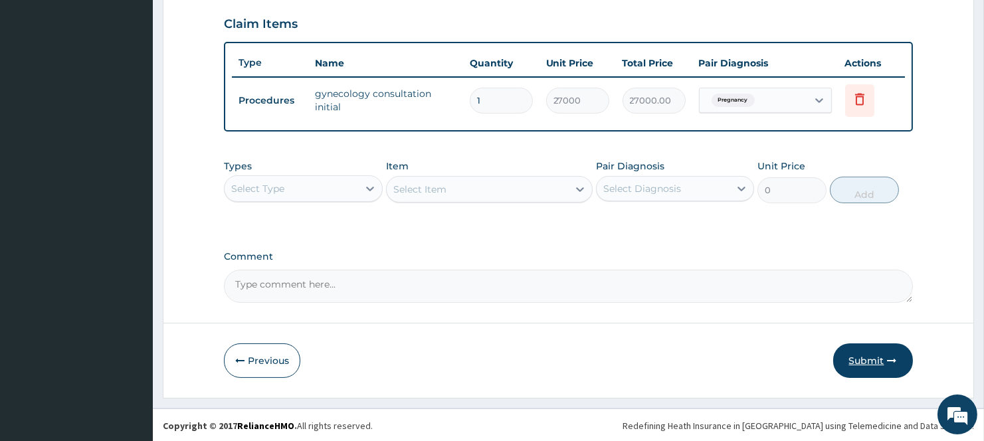
click at [879, 348] on button "Submit" at bounding box center [873, 360] width 80 height 35
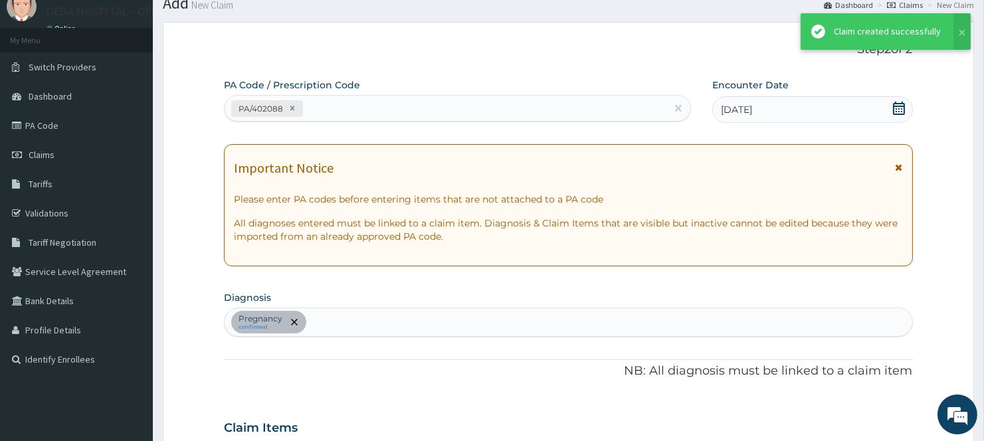
scroll to position [452, 0]
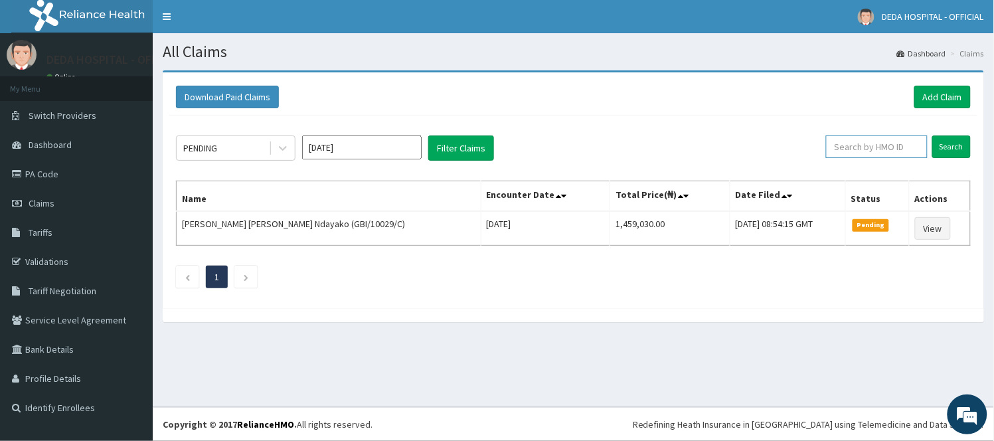
click at [856, 149] on input "text" at bounding box center [877, 146] width 102 height 23
paste input "SBL/10257/A"
type input "SBL/10257/A"
click at [950, 147] on input "Search" at bounding box center [952, 146] width 39 height 23
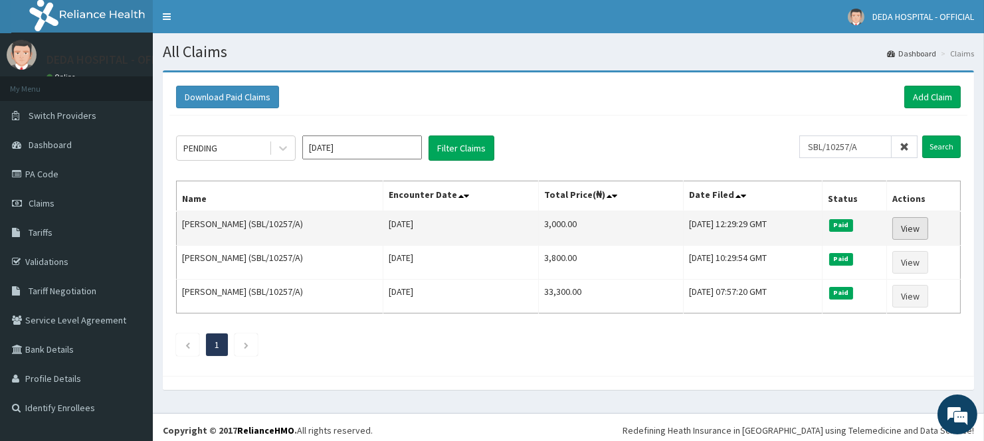
click at [898, 229] on link "View" at bounding box center [910, 228] width 36 height 23
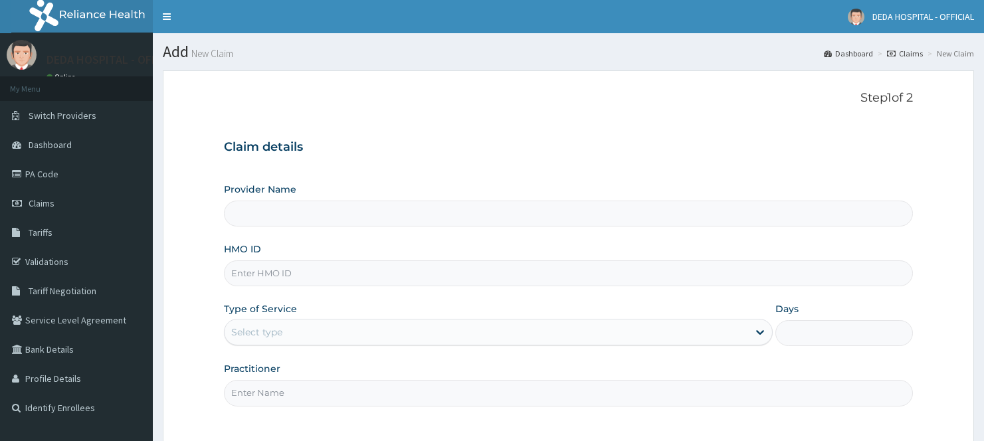
type input "DEDA HOSPITAL"
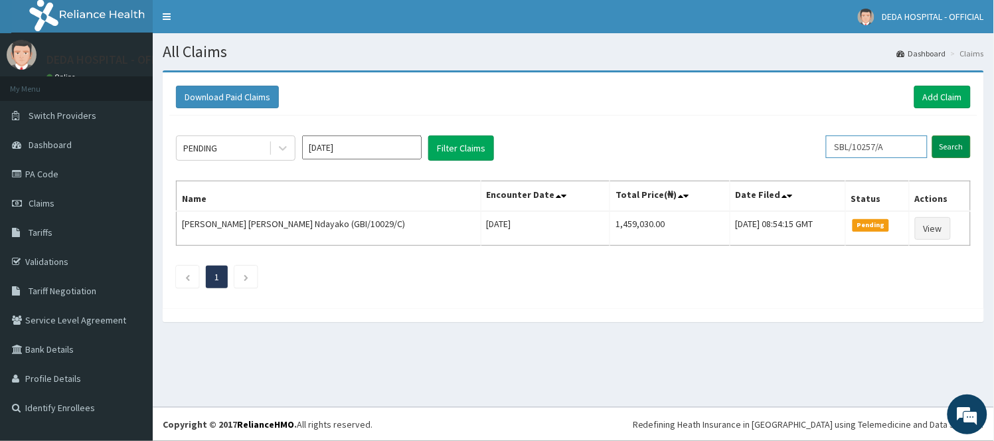
drag, startPoint x: 852, startPoint y: 141, endPoint x: 955, endPoint y: 144, distance: 103.0
click at [955, 144] on form "SBL/10257/A Search" at bounding box center [898, 146] width 145 height 23
paste input "JAR/10013/E"
type input "JAR/10013/E"
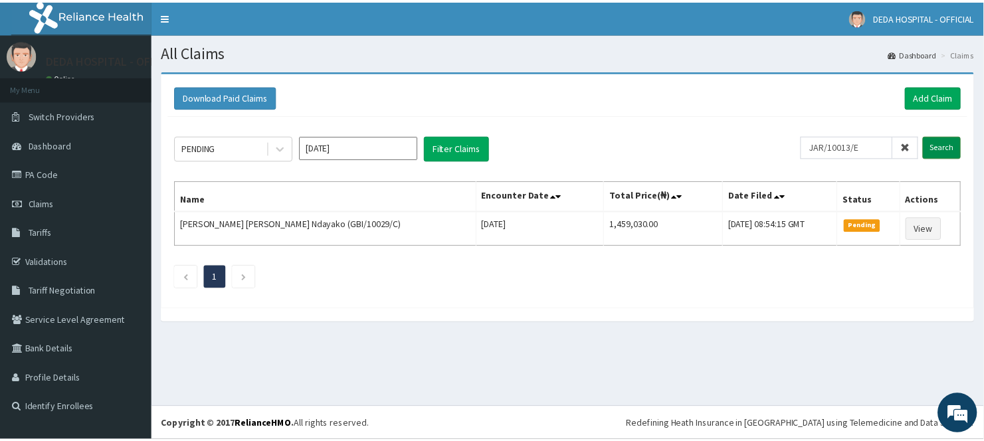
scroll to position [0, 0]
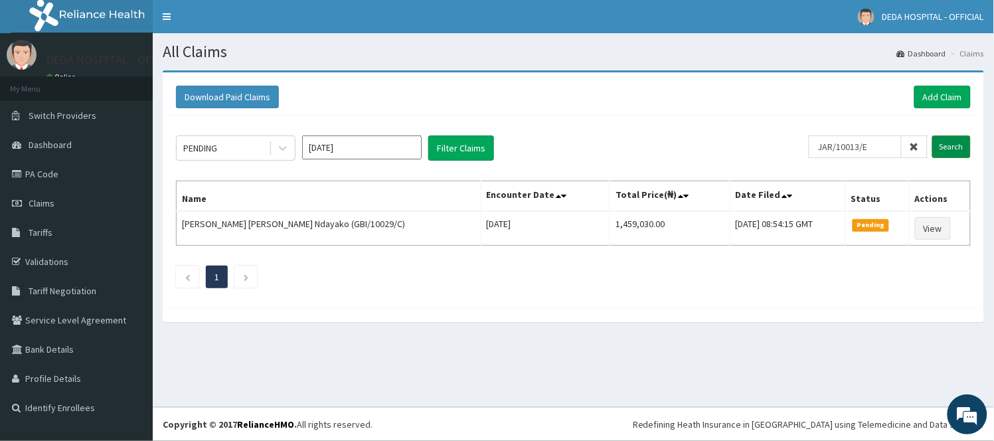
click at [954, 143] on input "Search" at bounding box center [952, 146] width 39 height 23
